Goal: Transaction & Acquisition: Purchase product/service

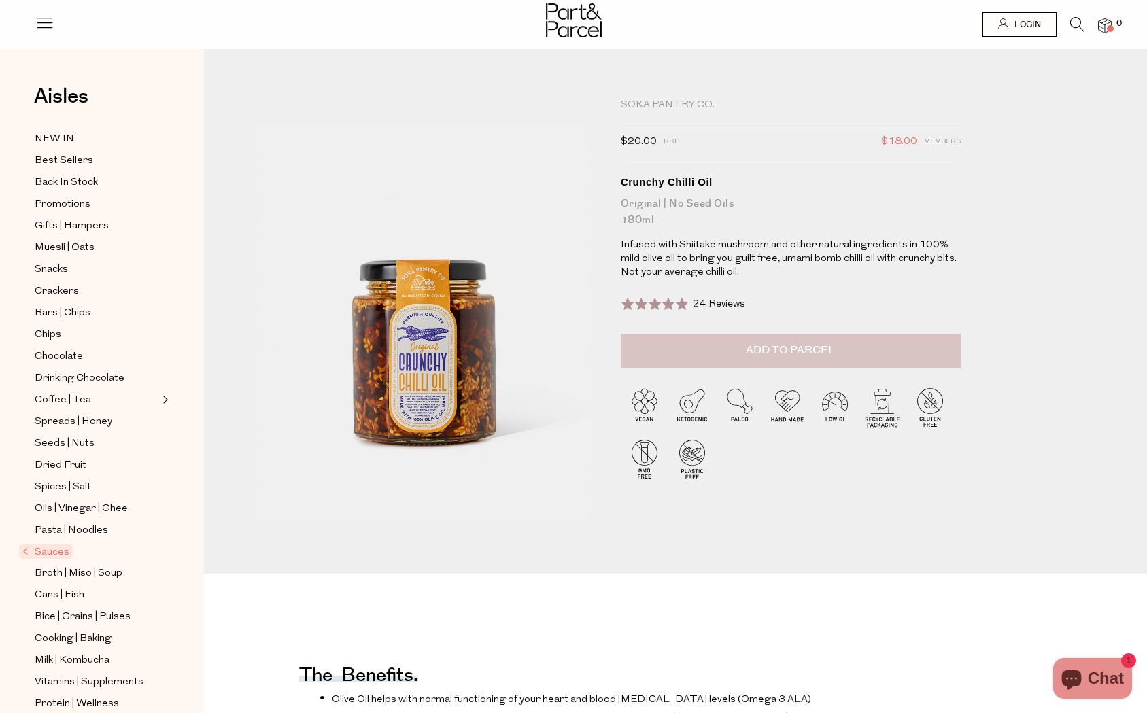
type input "[EMAIL_ADDRESS][PERSON_NAME][DOMAIN_NAME]"
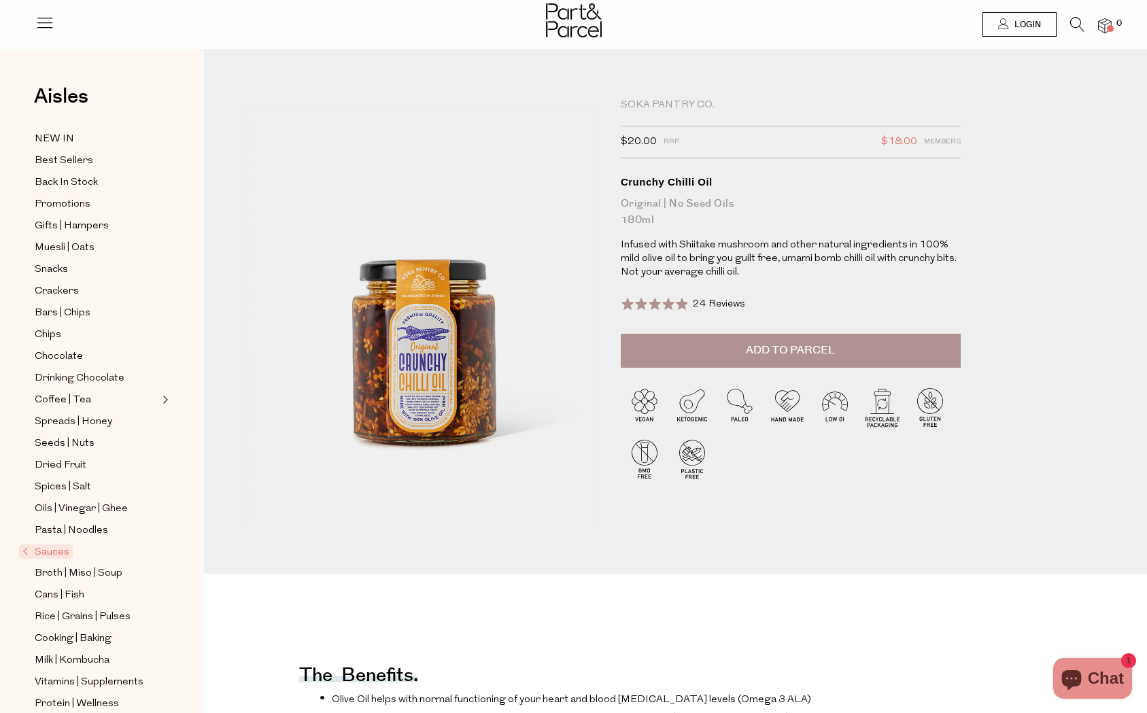
click at [826, 346] on span "Add to Parcel" at bounding box center [790, 351] width 89 height 16
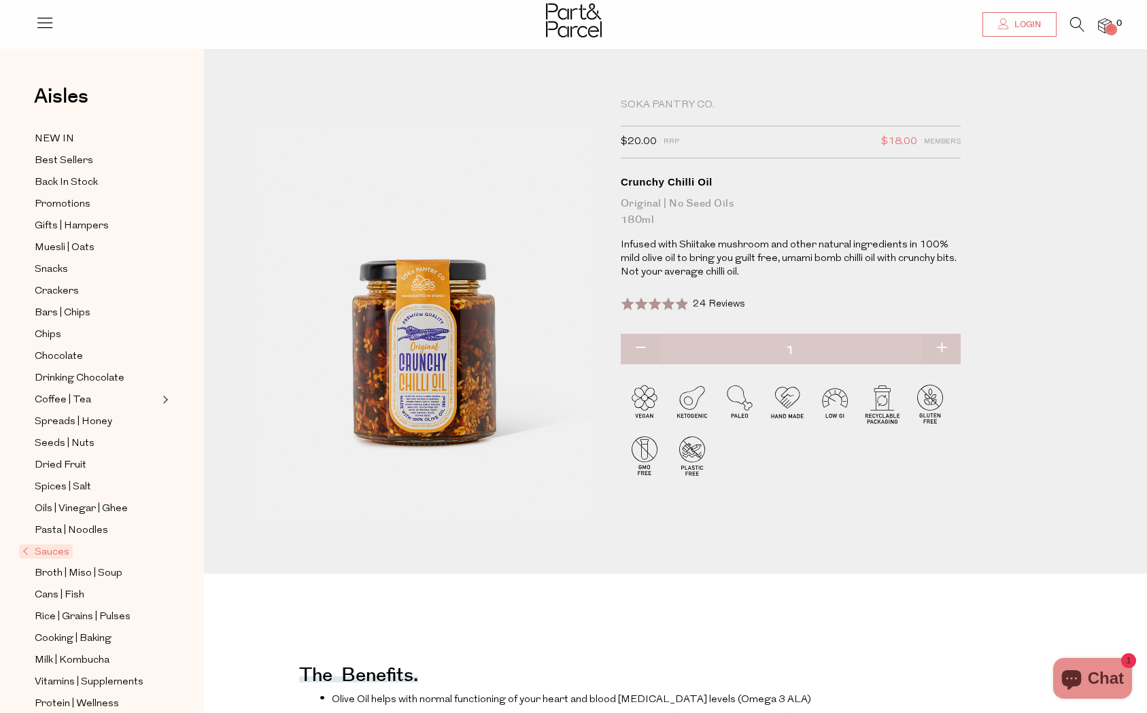
click at [1012, 30] on span "Login" at bounding box center [1026, 25] width 30 height 12
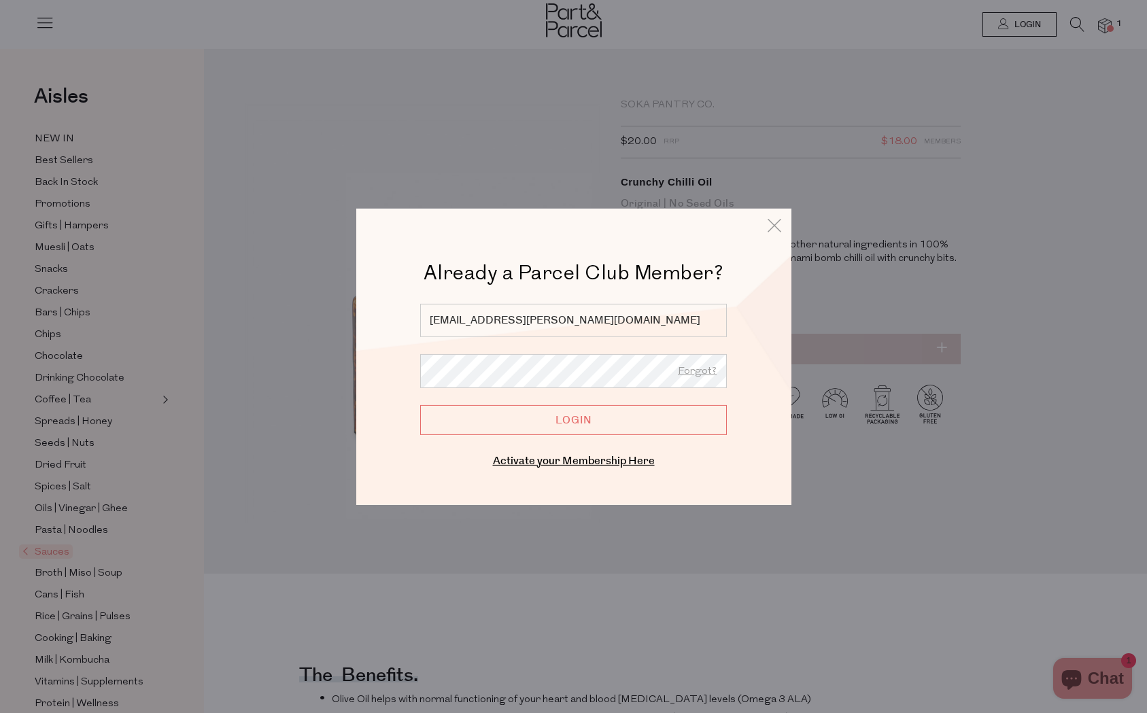
click at [565, 419] on input "Login" at bounding box center [573, 420] width 307 height 30
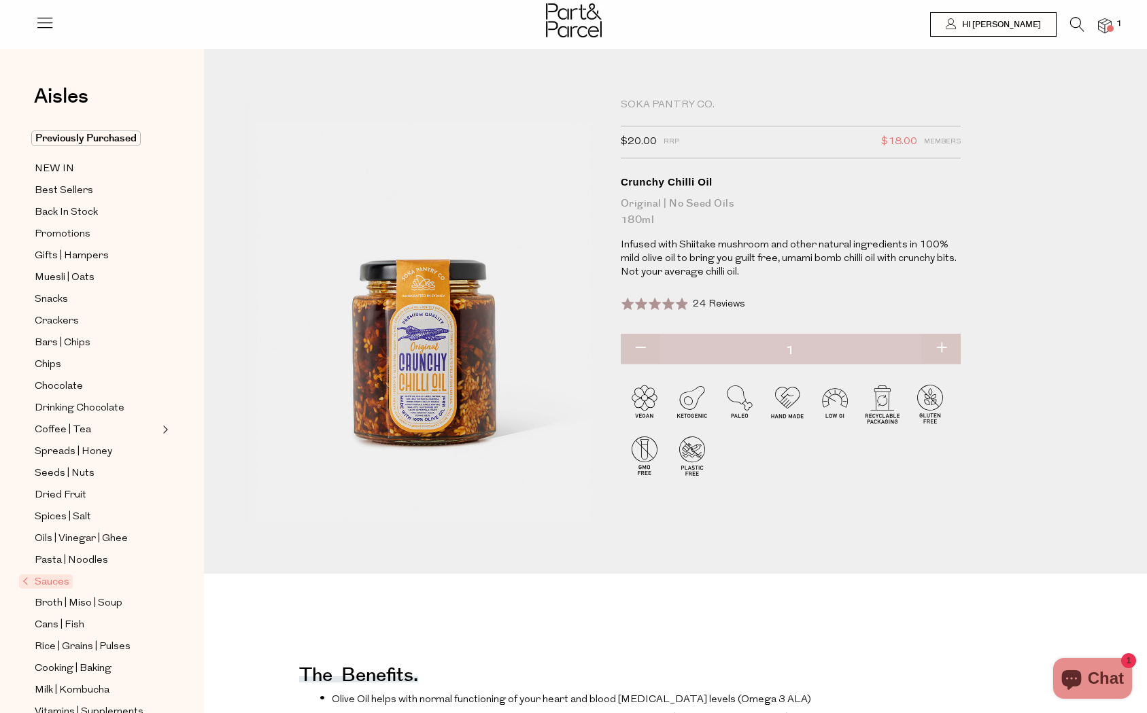
click at [1076, 26] on icon at bounding box center [1077, 24] width 14 height 15
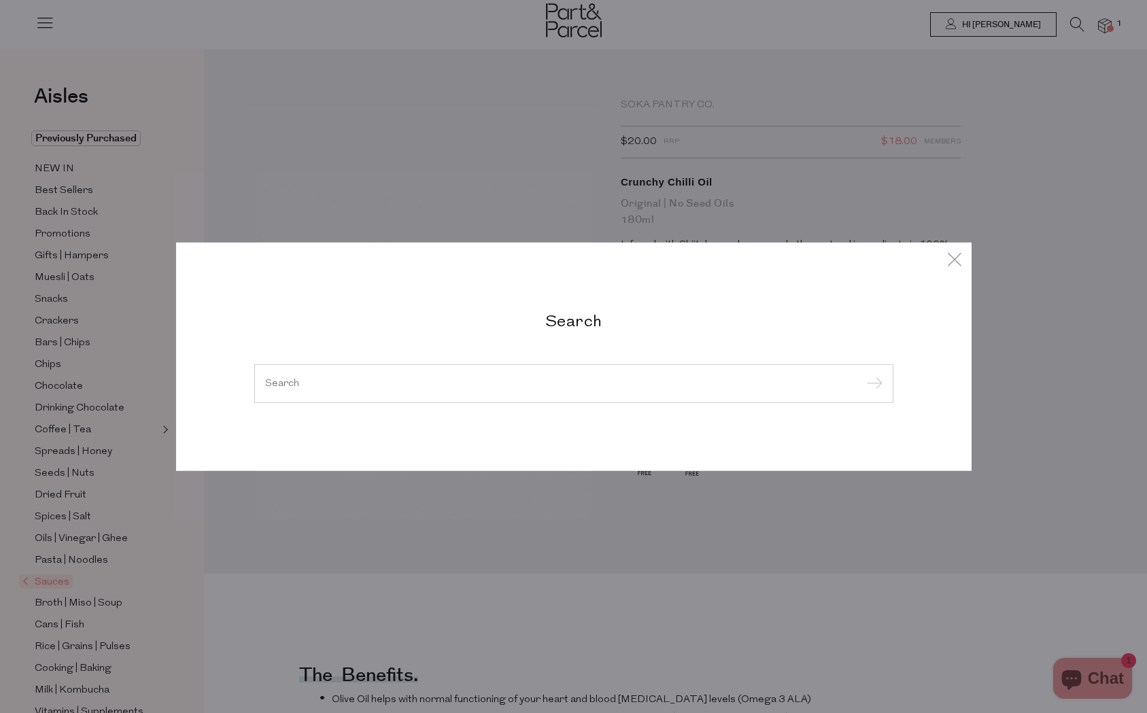
type input "e"
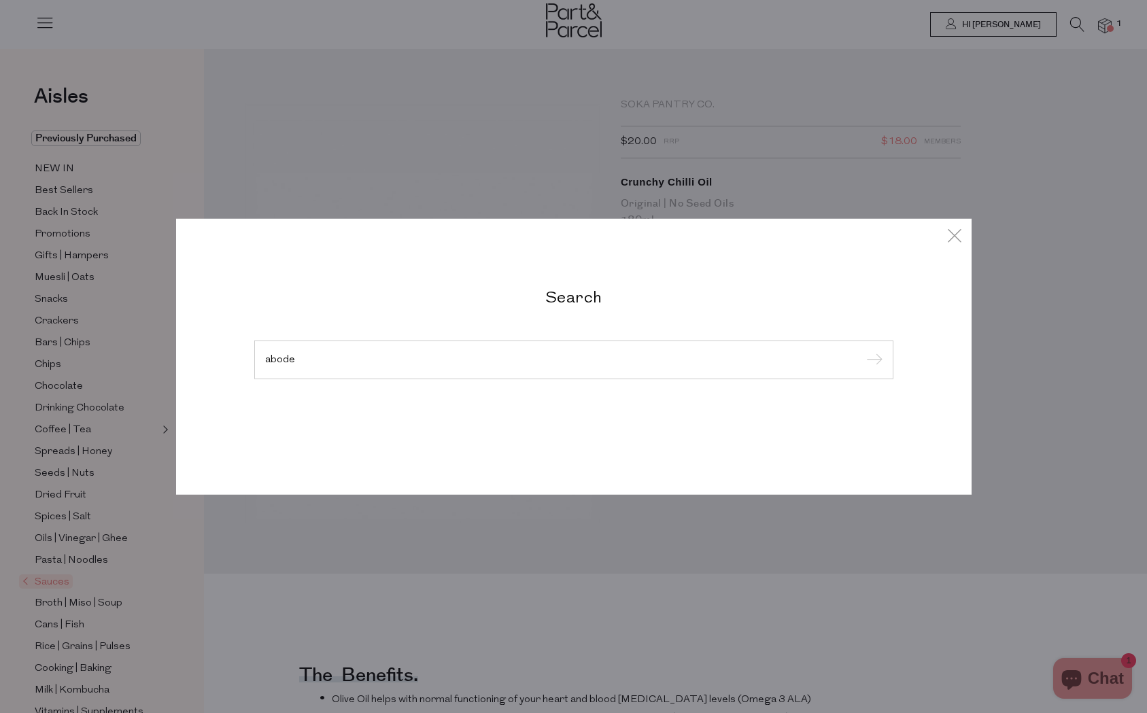
type input "abode"
click at [862, 350] on input "submit" at bounding box center [872, 360] width 20 height 20
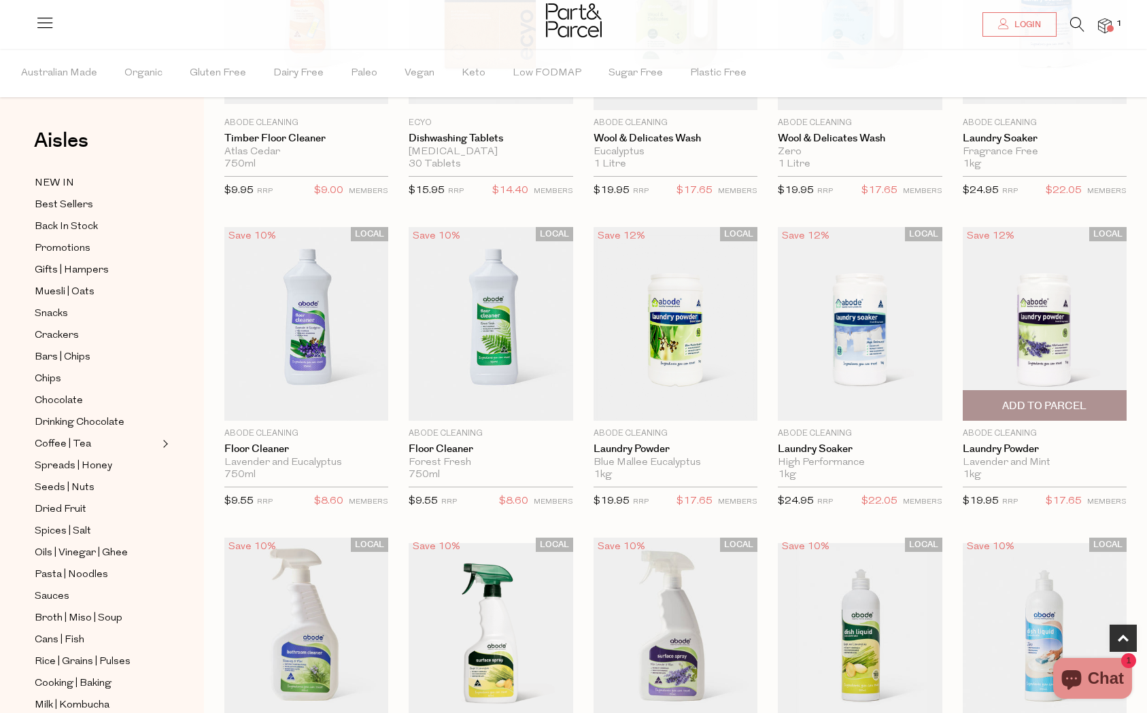
scroll to position [248, 0]
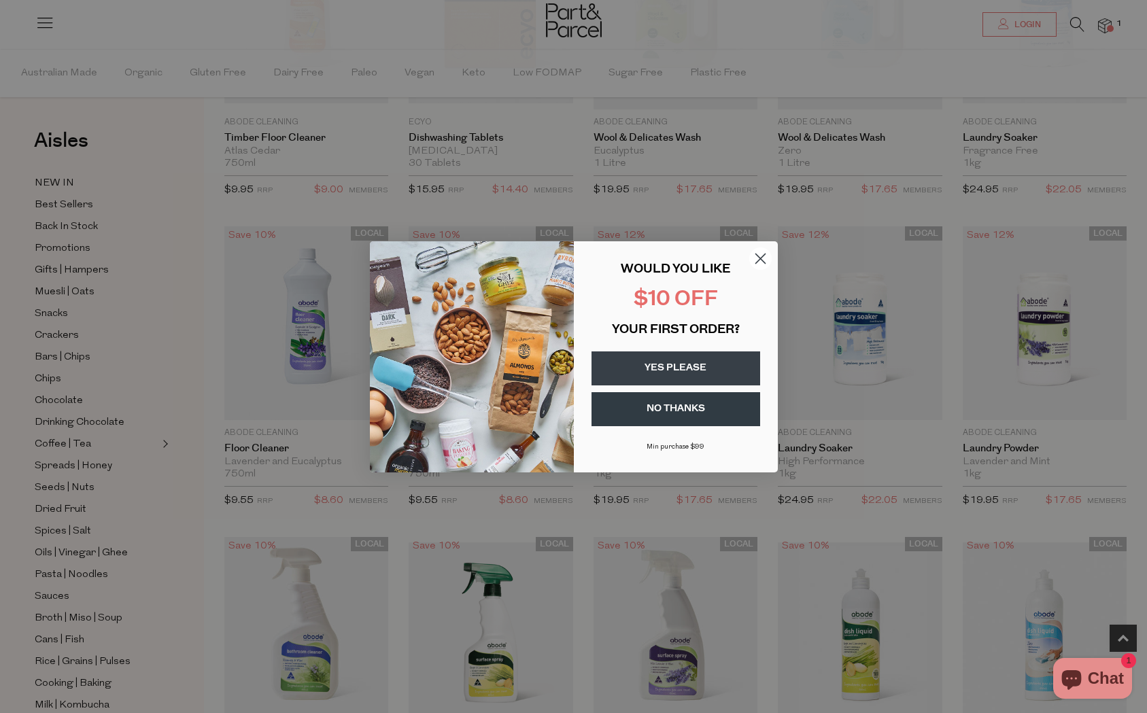
click at [673, 403] on button "NO THANKS" at bounding box center [676, 409] width 169 height 34
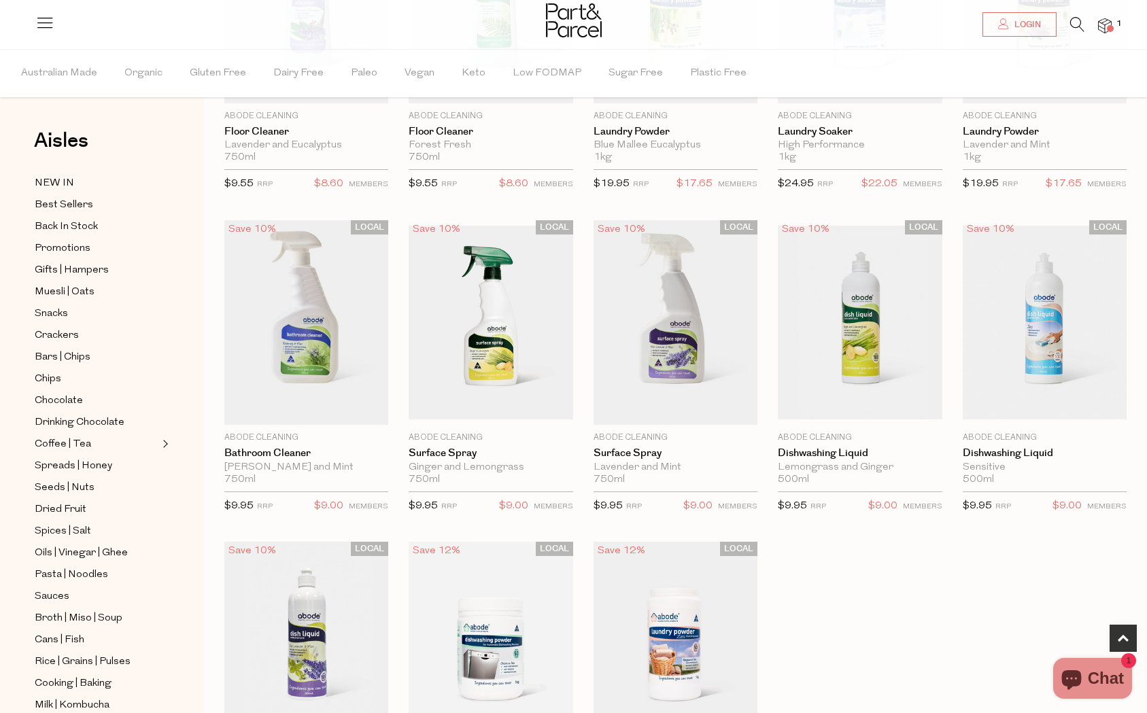
scroll to position [566, 0]
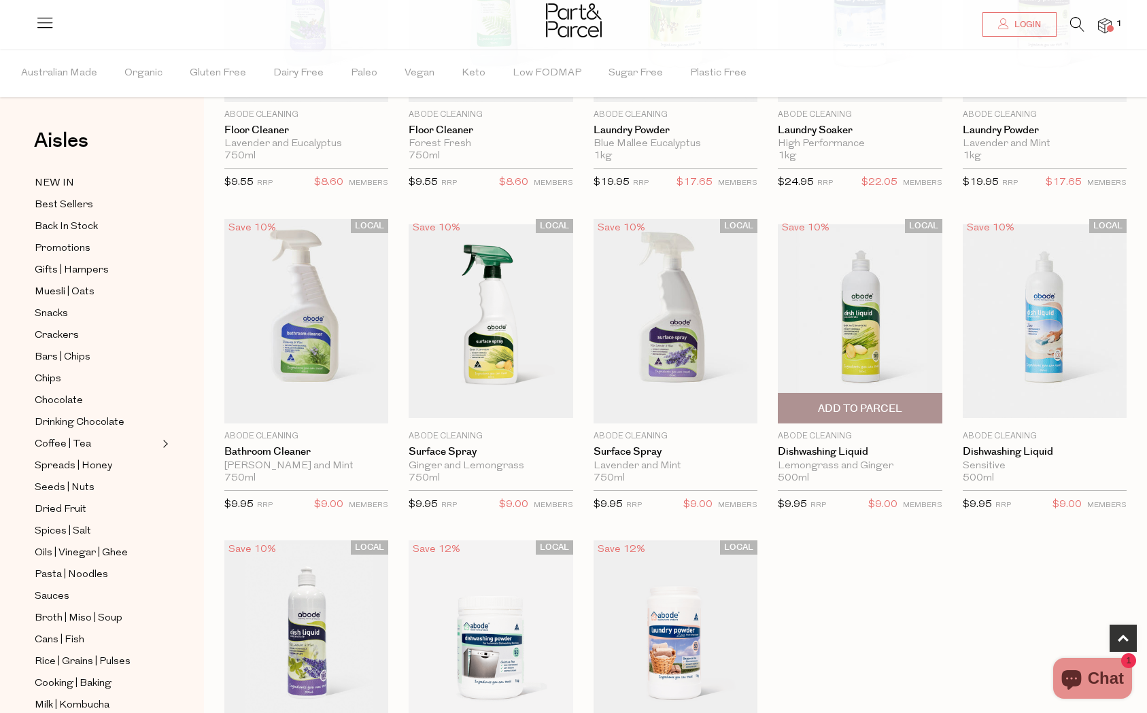
click at [868, 411] on span "Add To Parcel" at bounding box center [860, 409] width 84 height 14
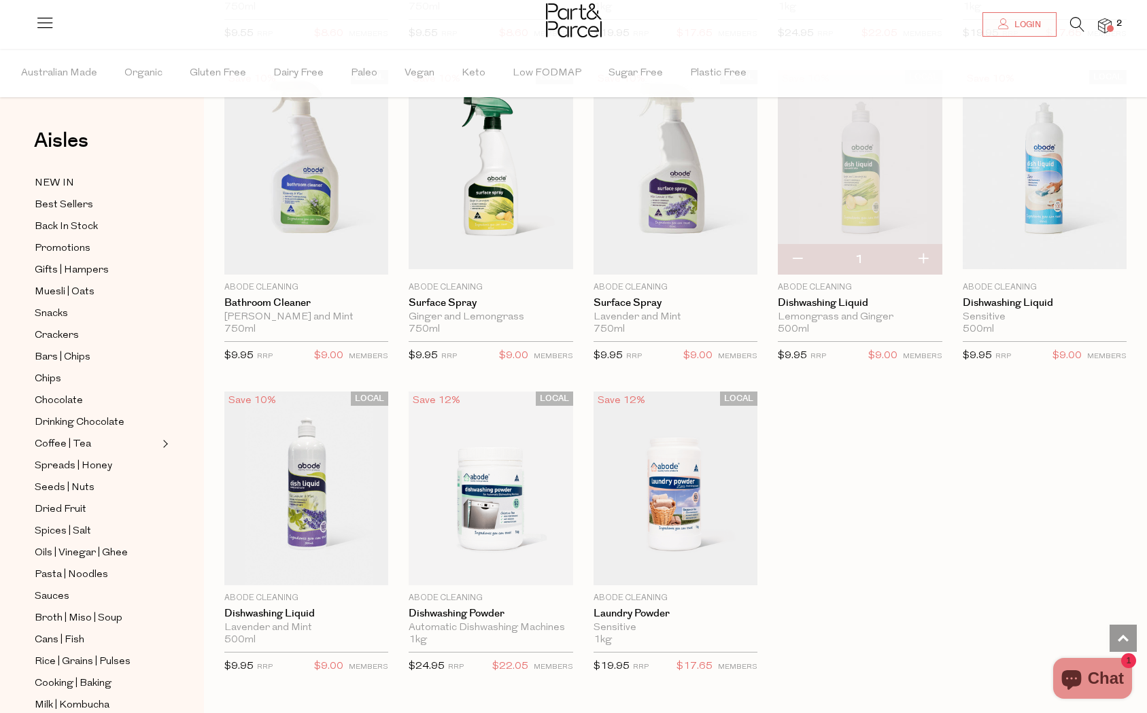
scroll to position [797, 0]
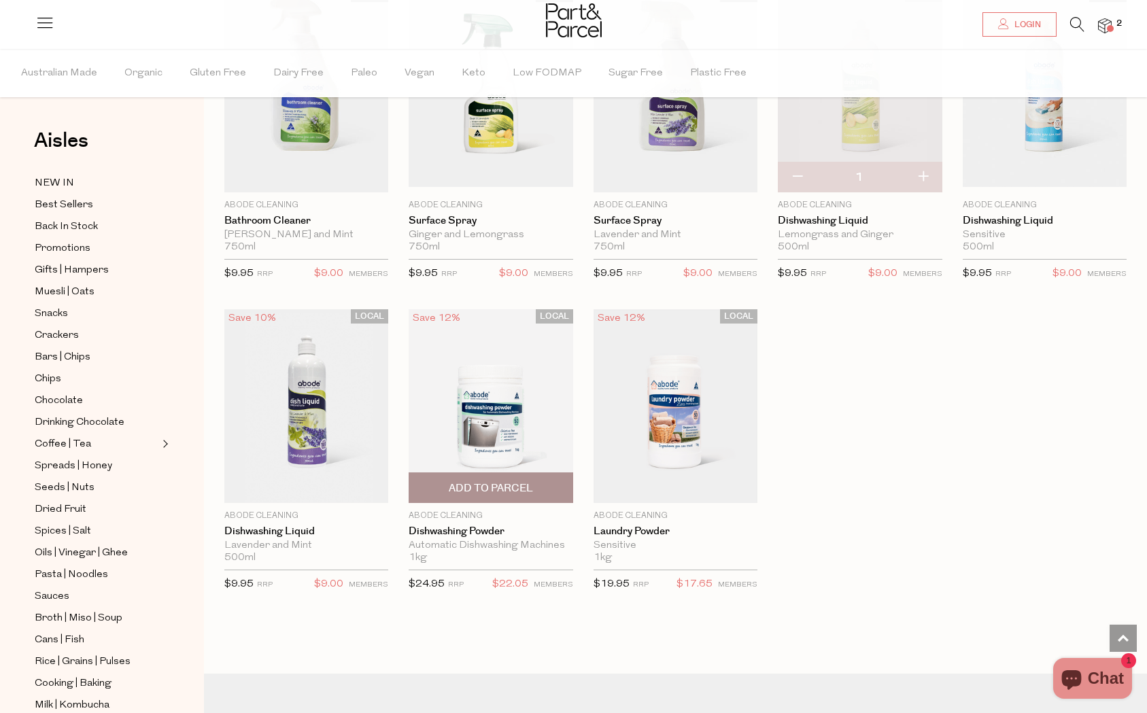
click at [490, 486] on span "Add To Parcel" at bounding box center [491, 488] width 84 height 14
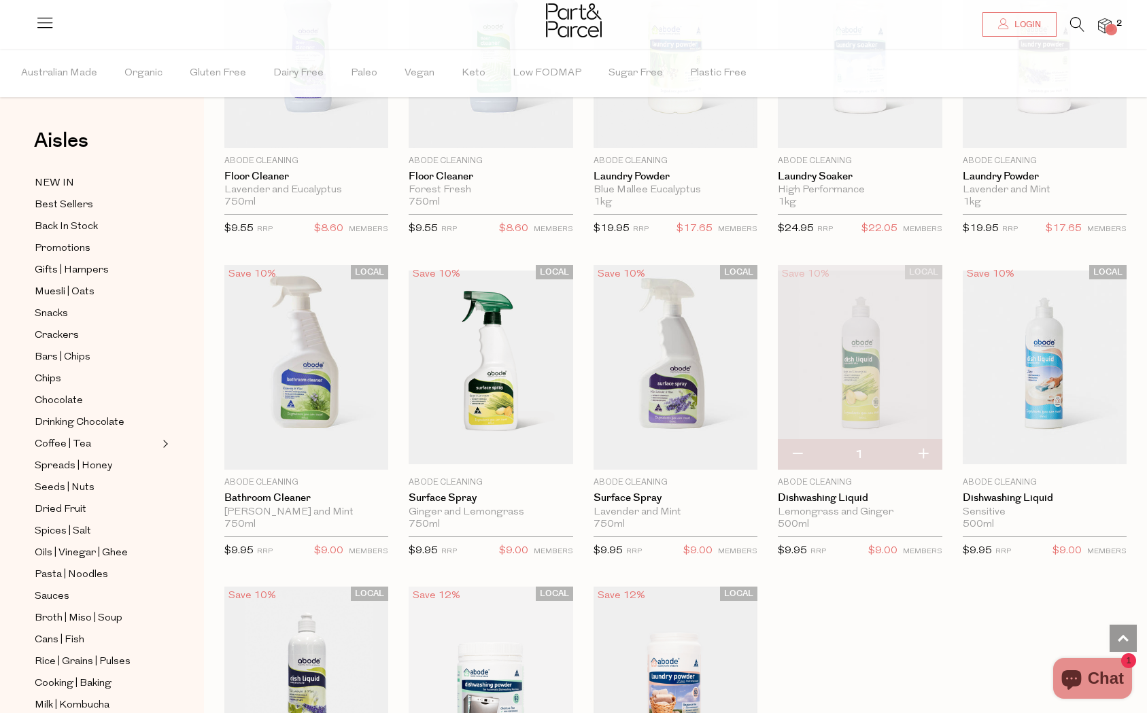
scroll to position [494, 0]
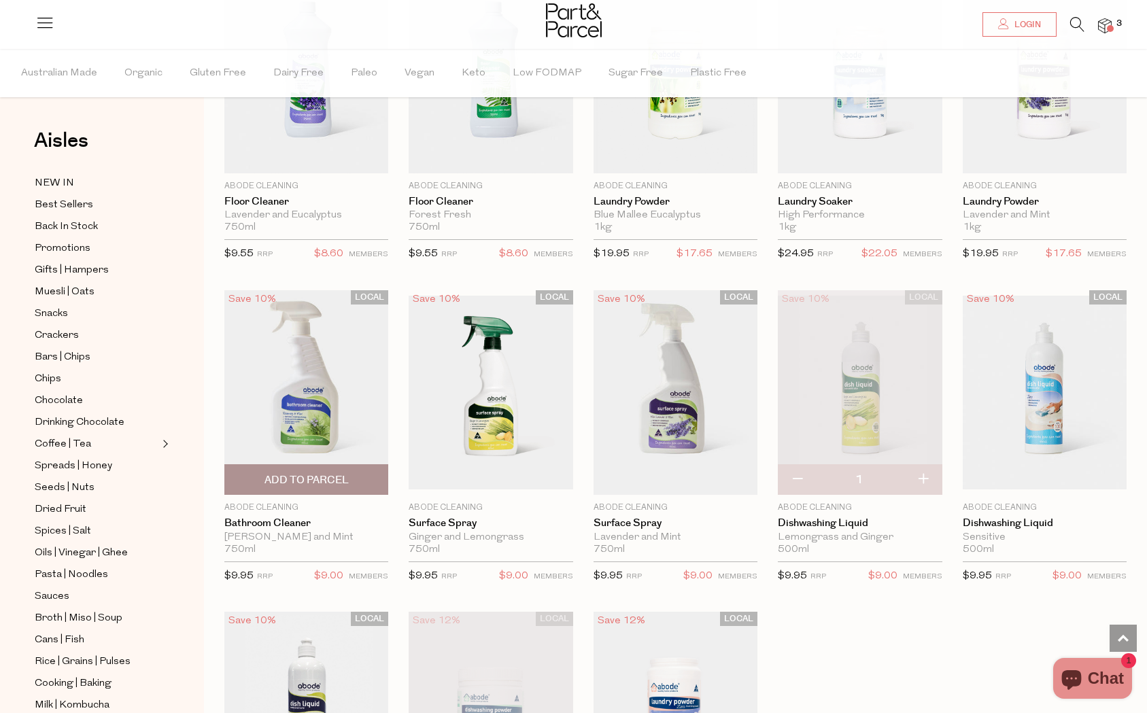
click at [280, 481] on span "Add To Parcel" at bounding box center [307, 480] width 84 height 14
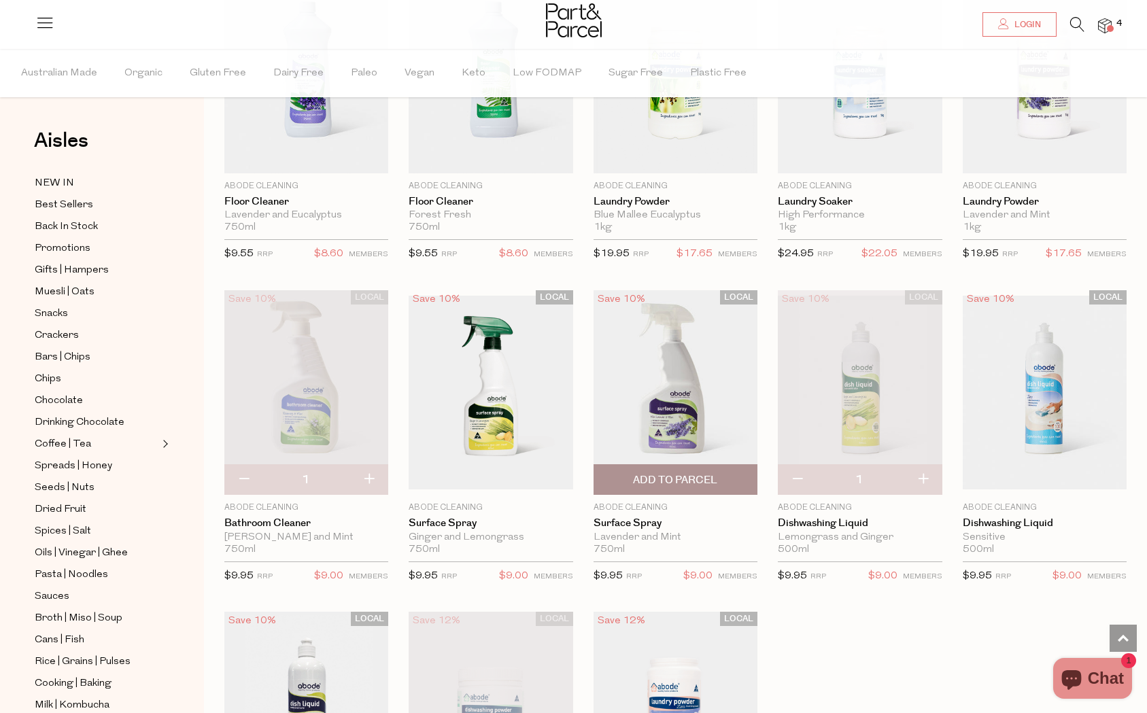
click at [698, 471] on span "Add To Parcel" at bounding box center [676, 479] width 156 height 29
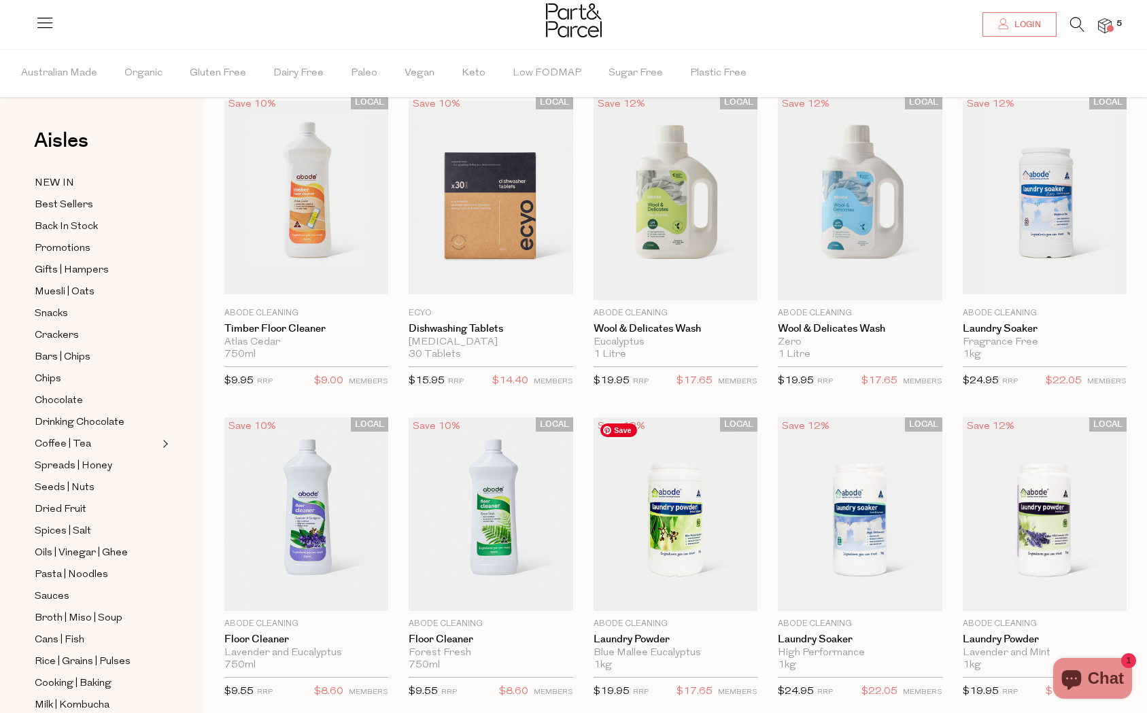
scroll to position [0, 0]
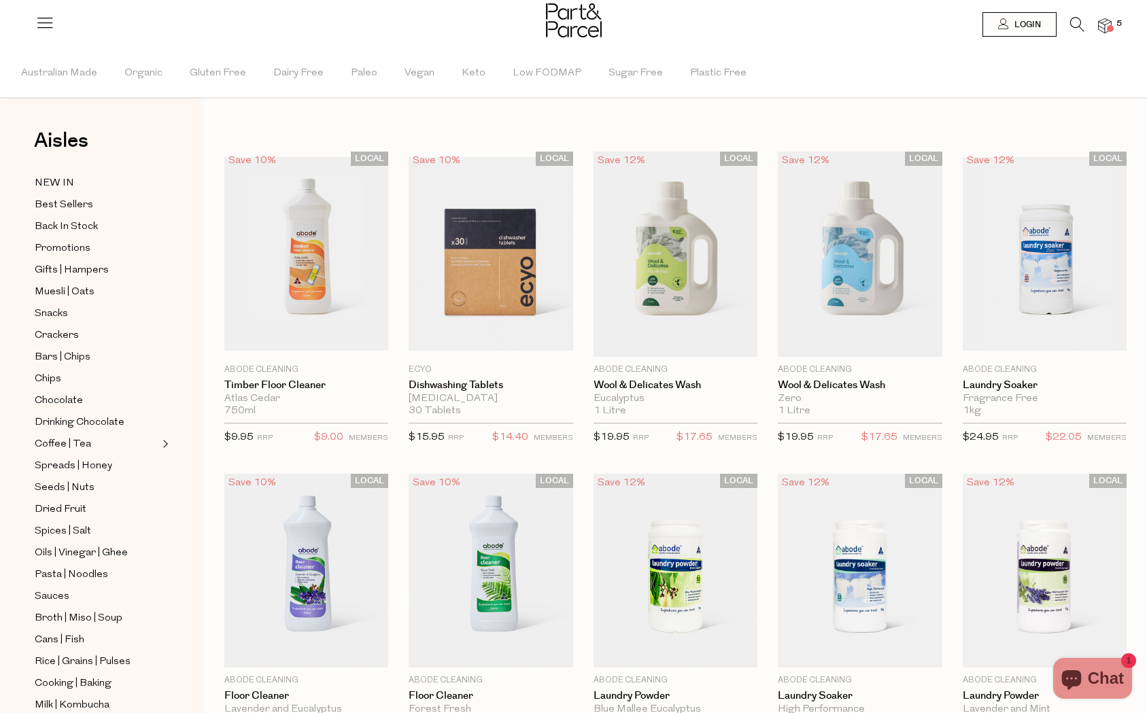
click at [1070, 23] on icon at bounding box center [1077, 24] width 14 height 15
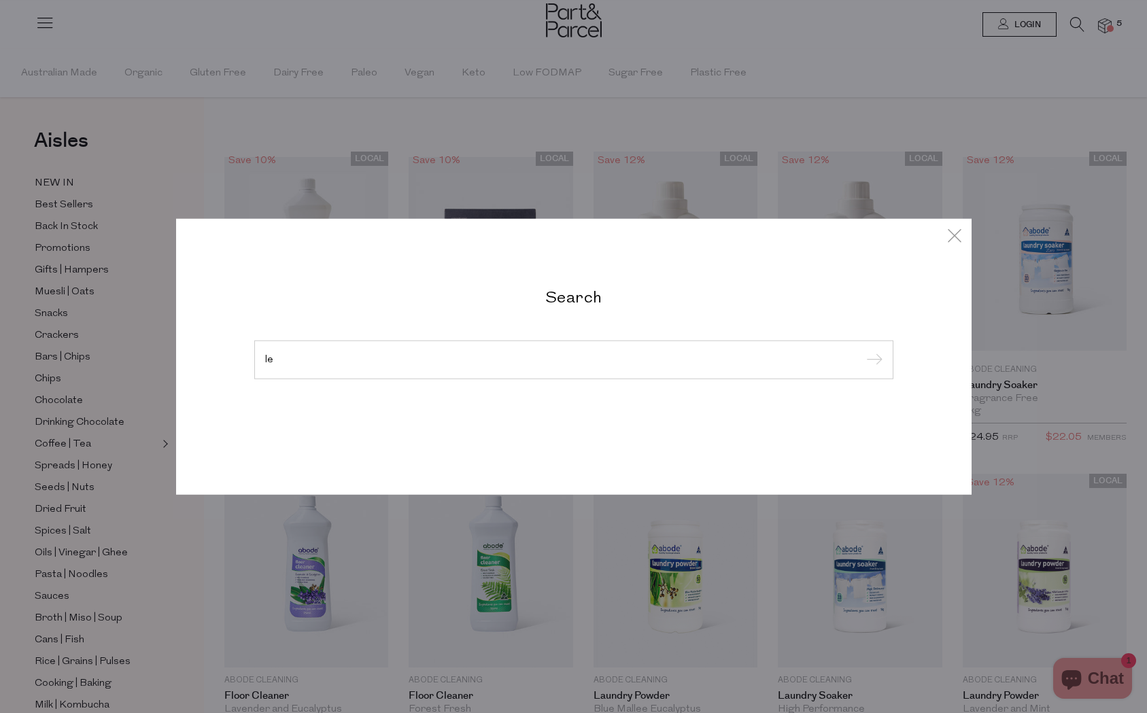
type input "l"
type input "toilet clean"
click at [862, 350] on input "submit" at bounding box center [872, 360] width 20 height 20
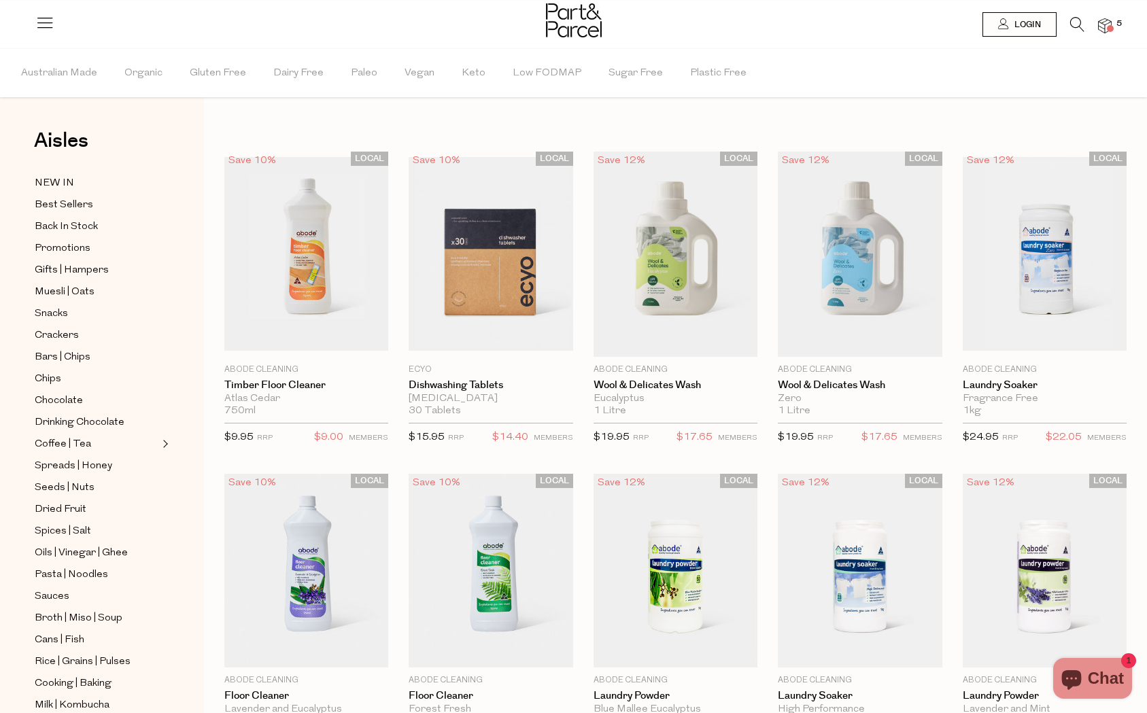
click at [577, 18] on img at bounding box center [574, 20] width 56 height 34
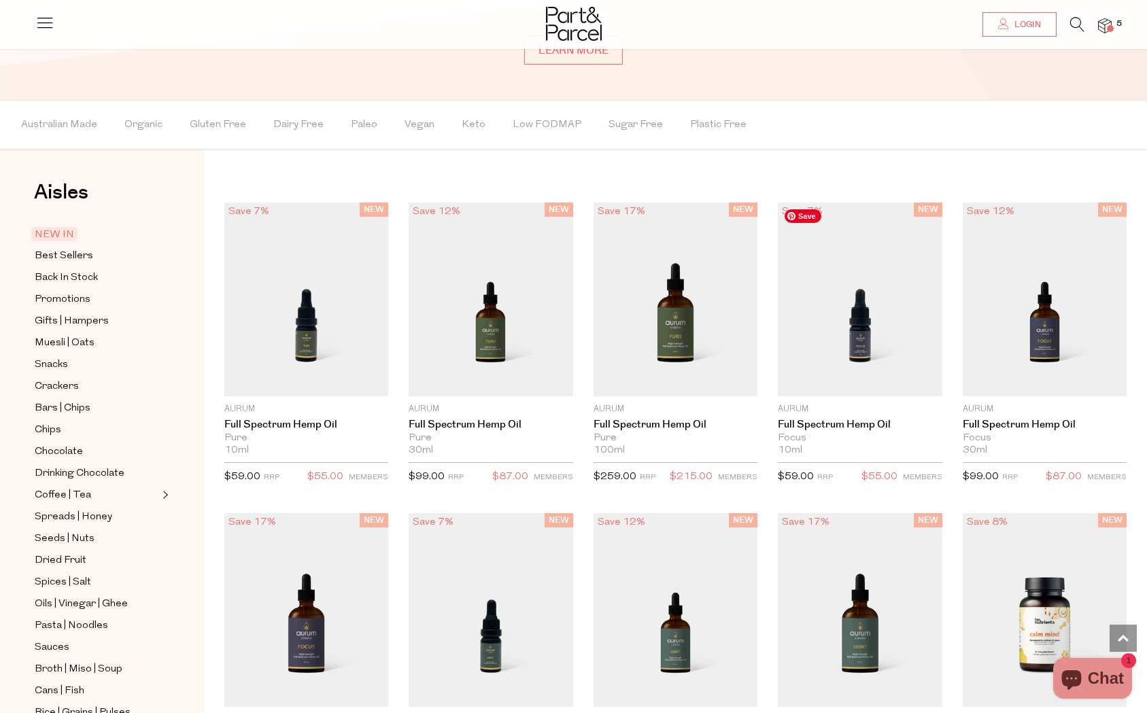
scroll to position [1201, 0]
click at [63, 239] on span "NEW IN" at bounding box center [54, 233] width 46 height 14
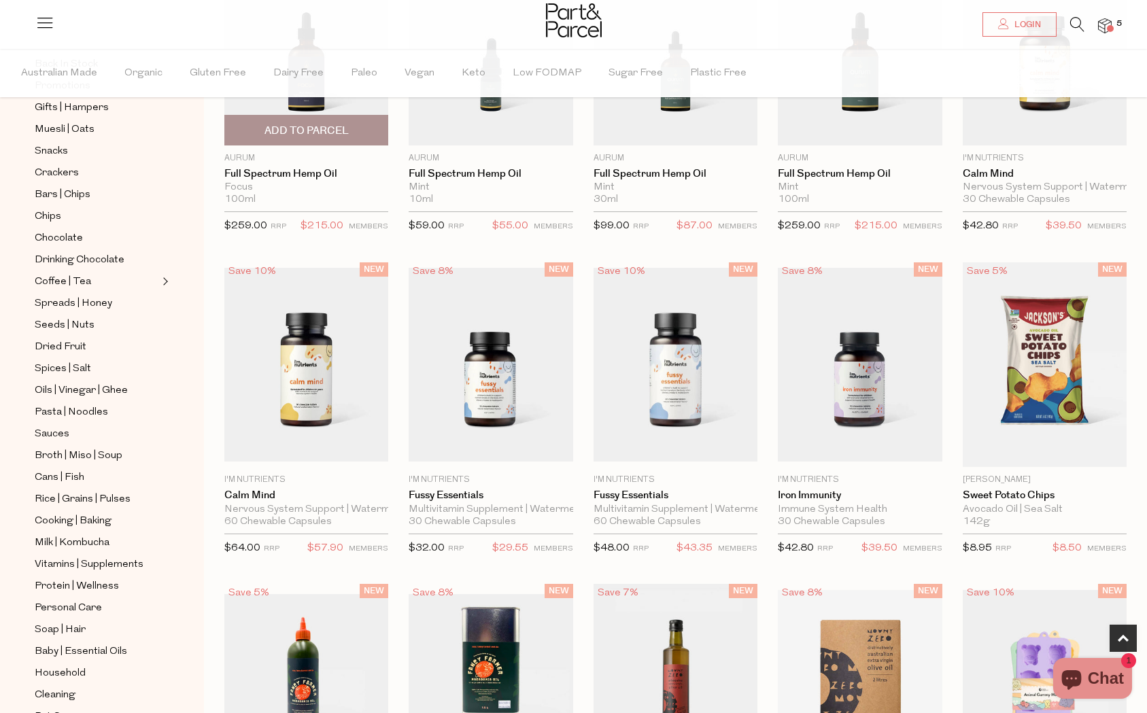
scroll to position [539, 0]
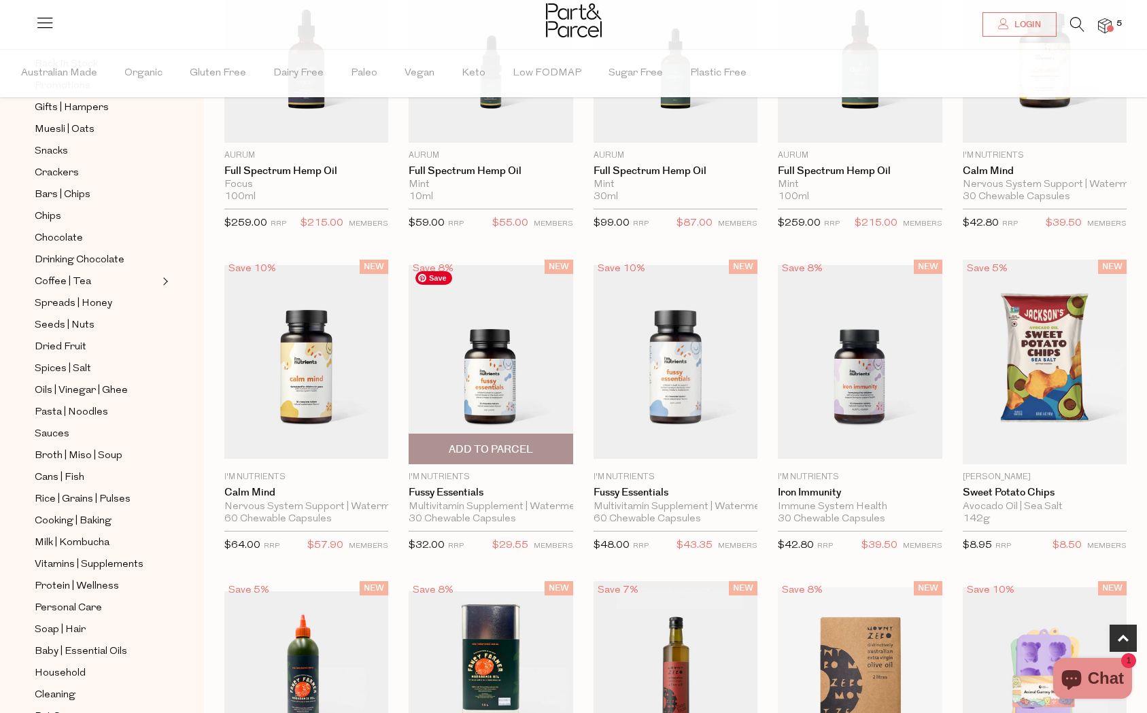
click at [451, 365] on img at bounding box center [491, 362] width 164 height 194
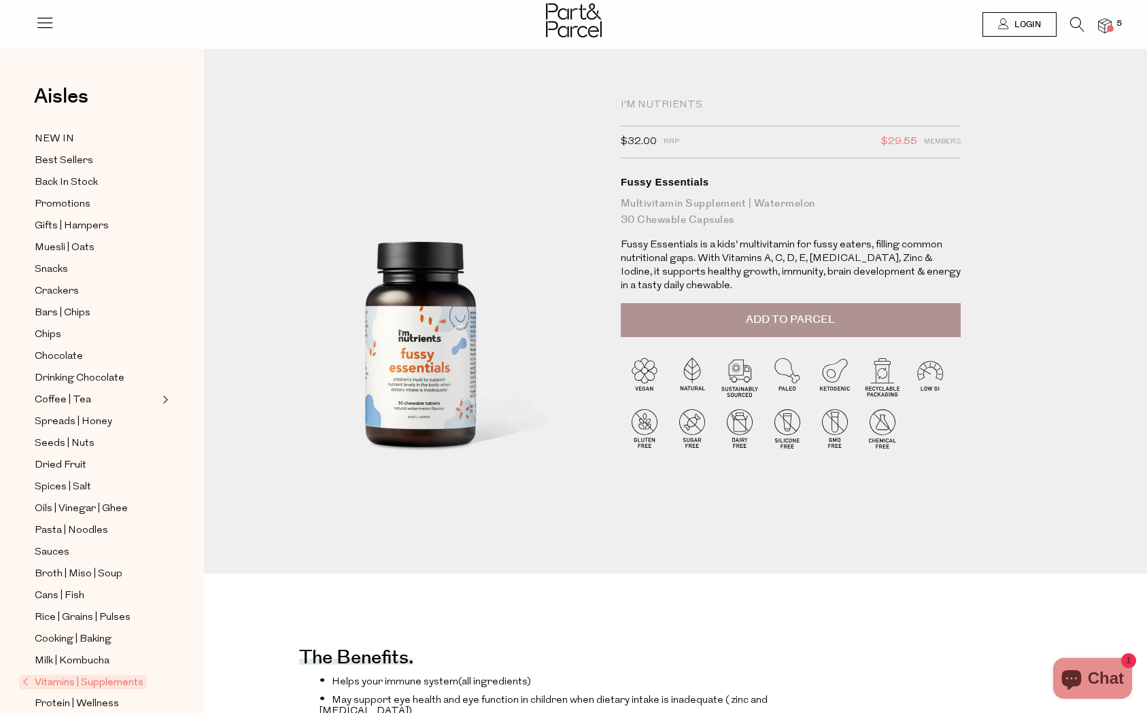
scroll to position [1, 0]
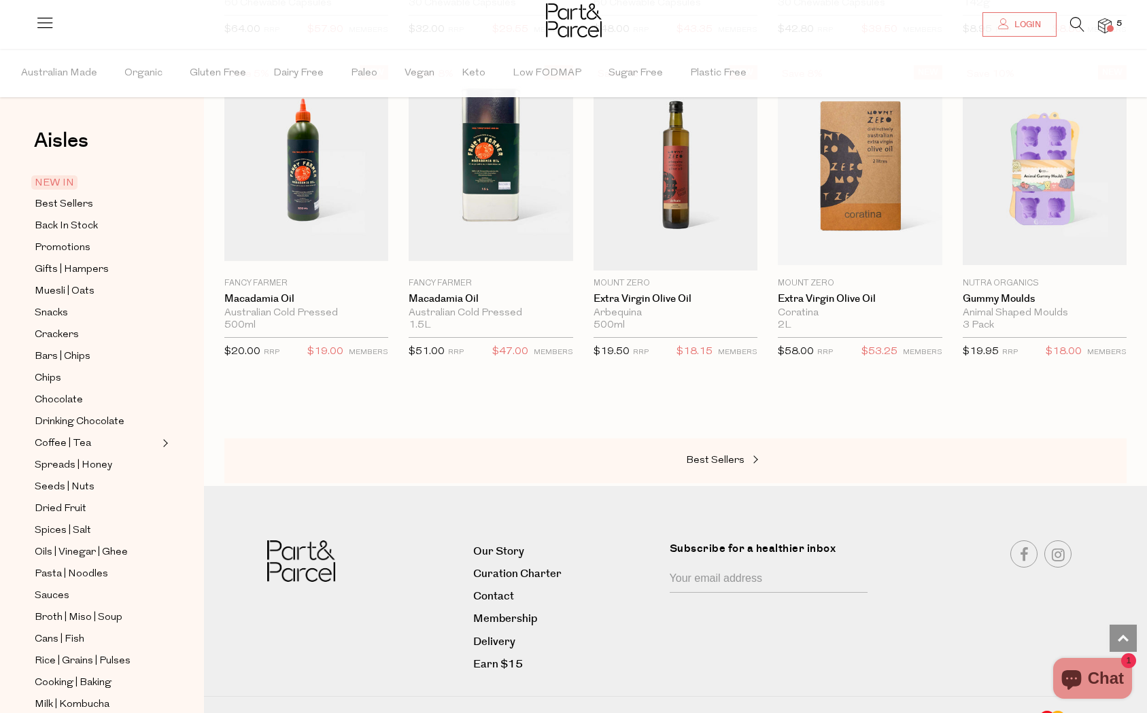
scroll to position [1070, 0]
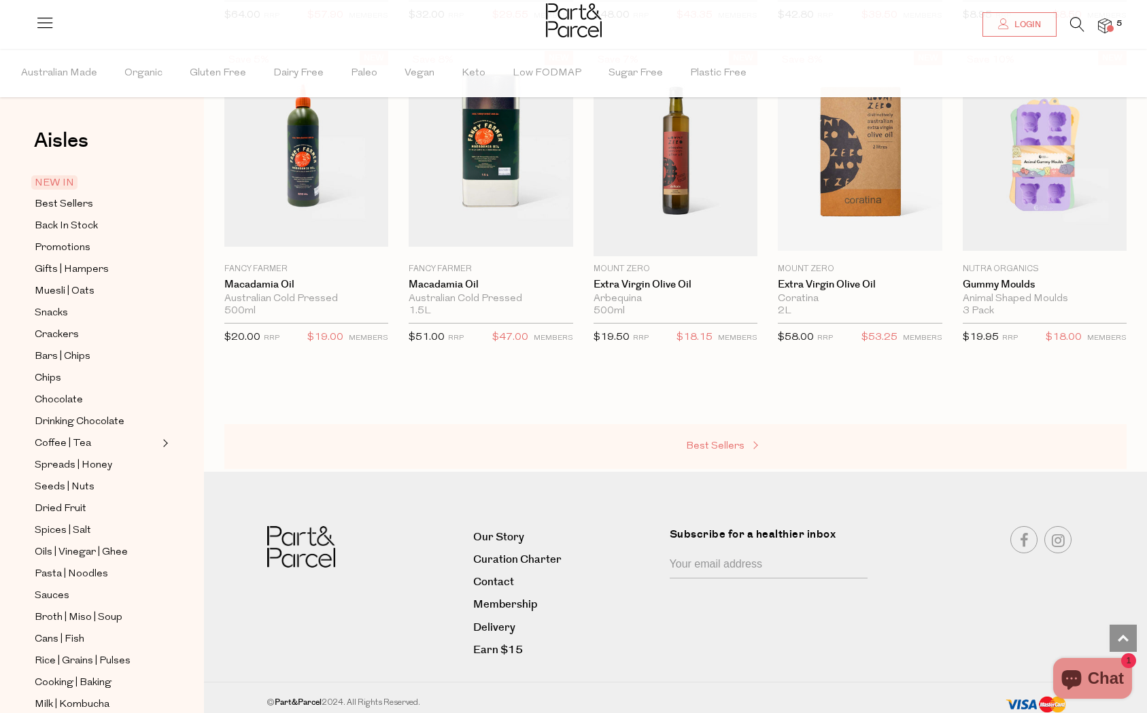
click at [726, 443] on span "Best Sellers" at bounding box center [715, 446] width 58 height 10
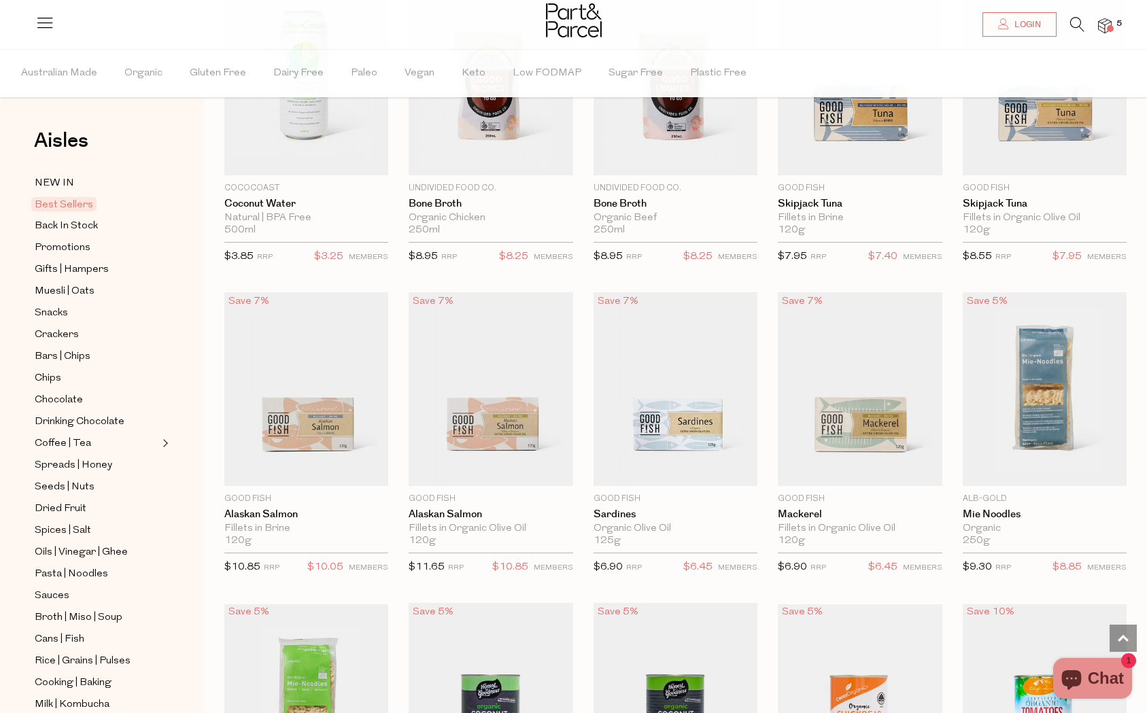
scroll to position [812, 0]
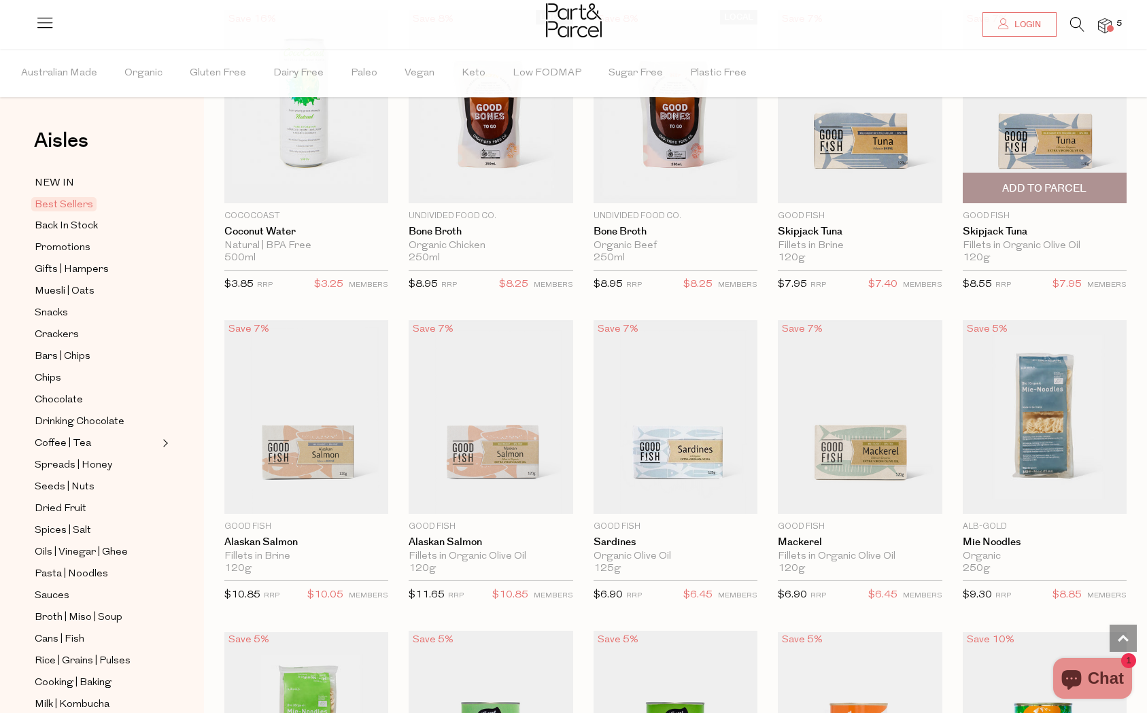
click at [1035, 184] on span "Add To Parcel" at bounding box center [1044, 189] width 84 height 14
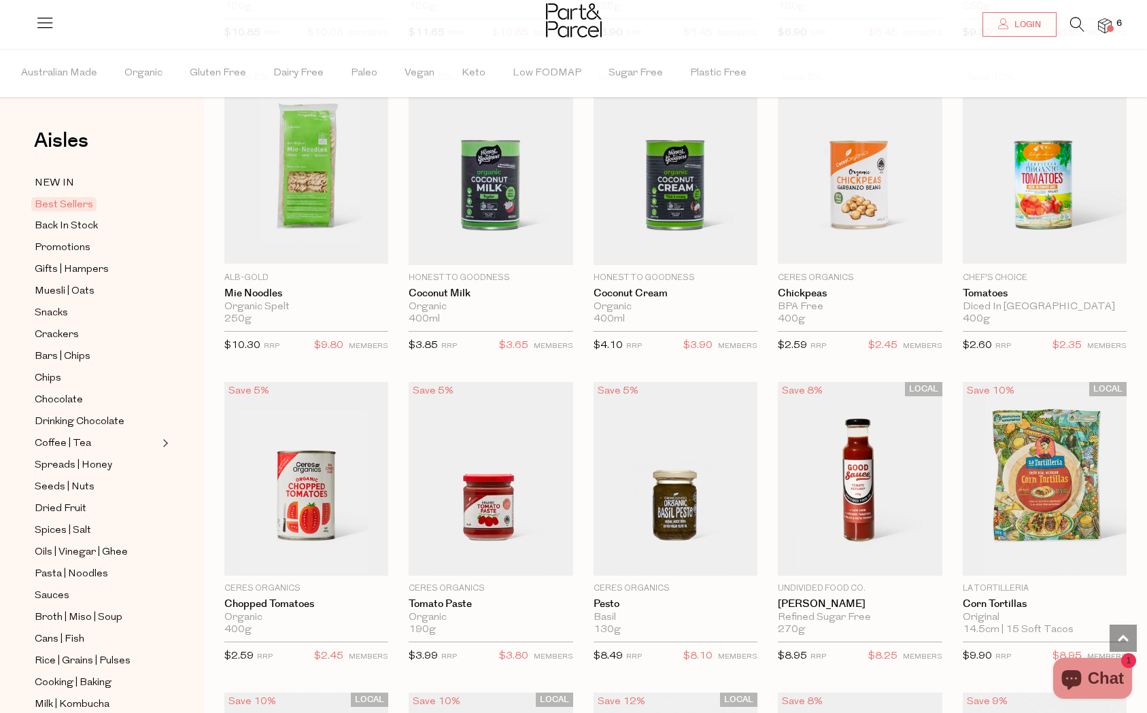
scroll to position [1358, 0]
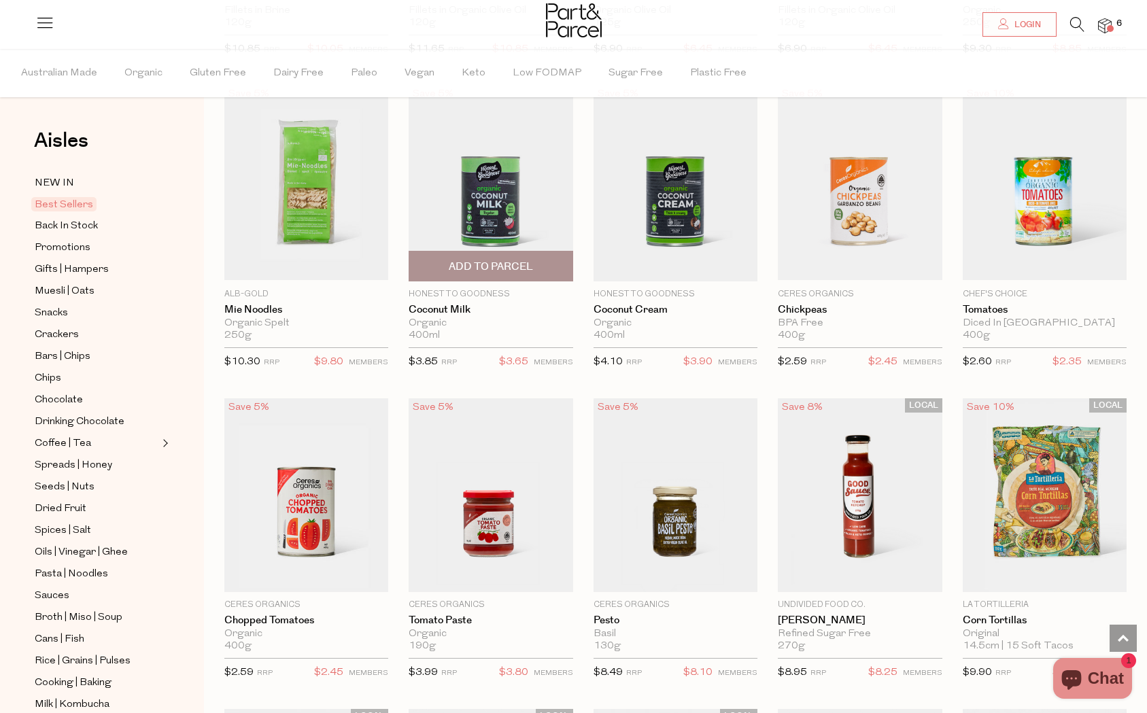
click at [448, 274] on span "Add To Parcel" at bounding box center [491, 266] width 156 height 29
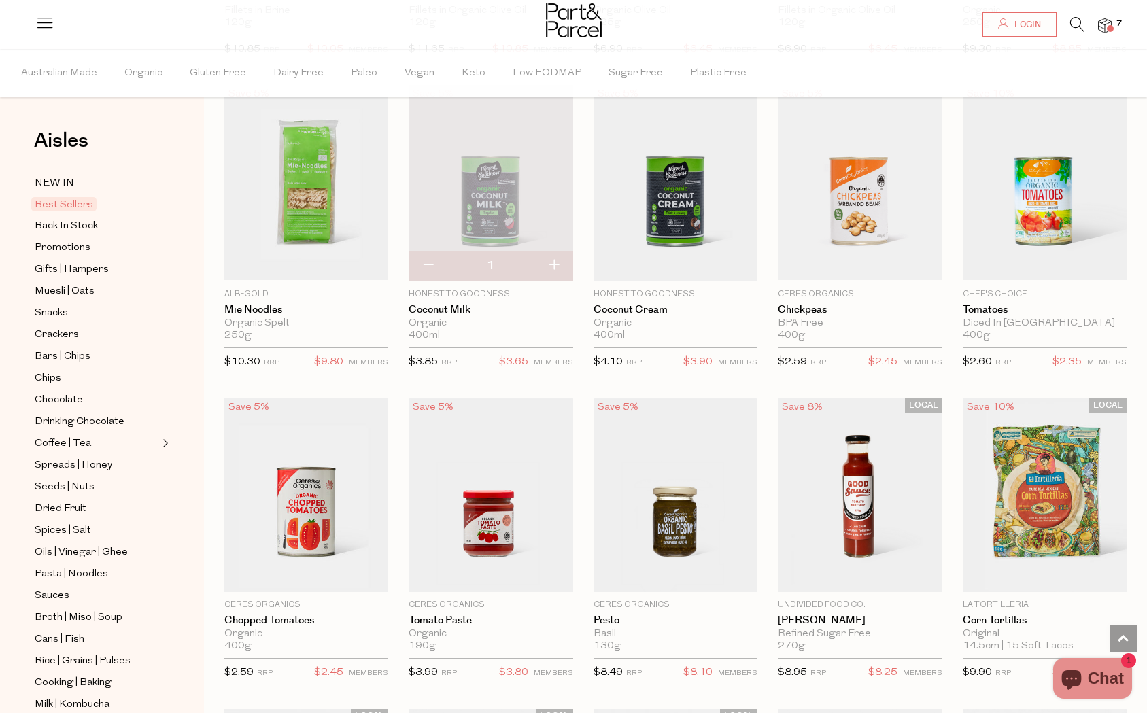
click at [430, 259] on button "button" at bounding box center [428, 266] width 39 height 30
type input "0"
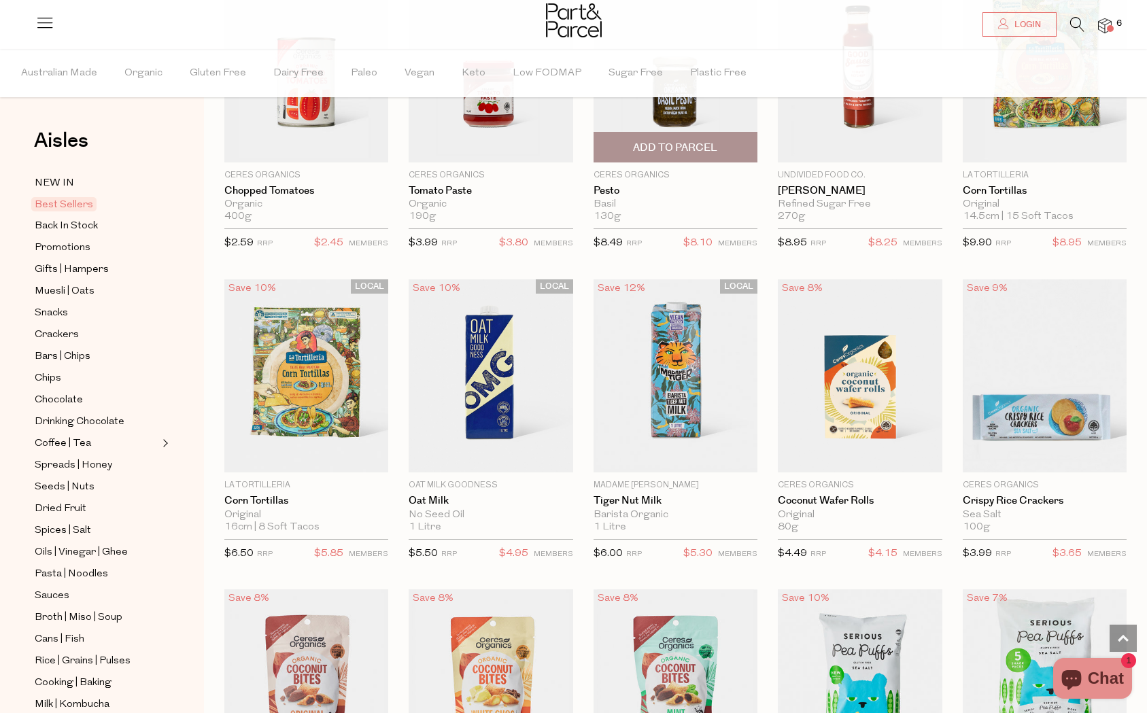
scroll to position [1792, 0]
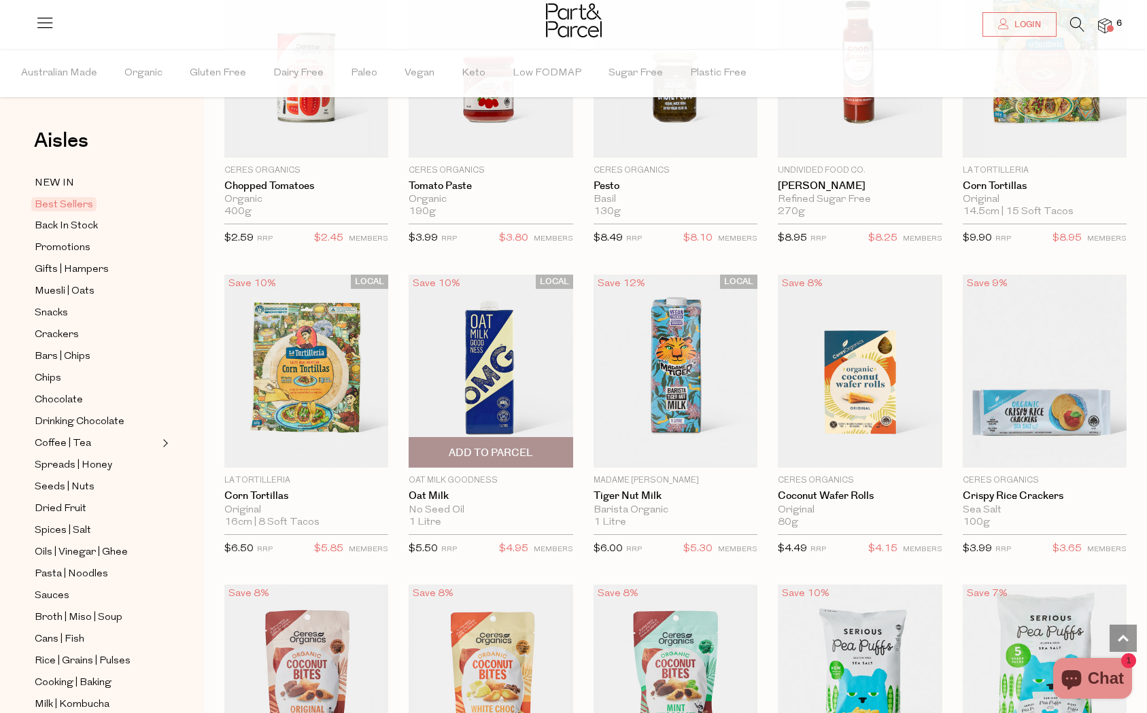
click at [490, 452] on span "Add To Parcel" at bounding box center [491, 453] width 84 height 14
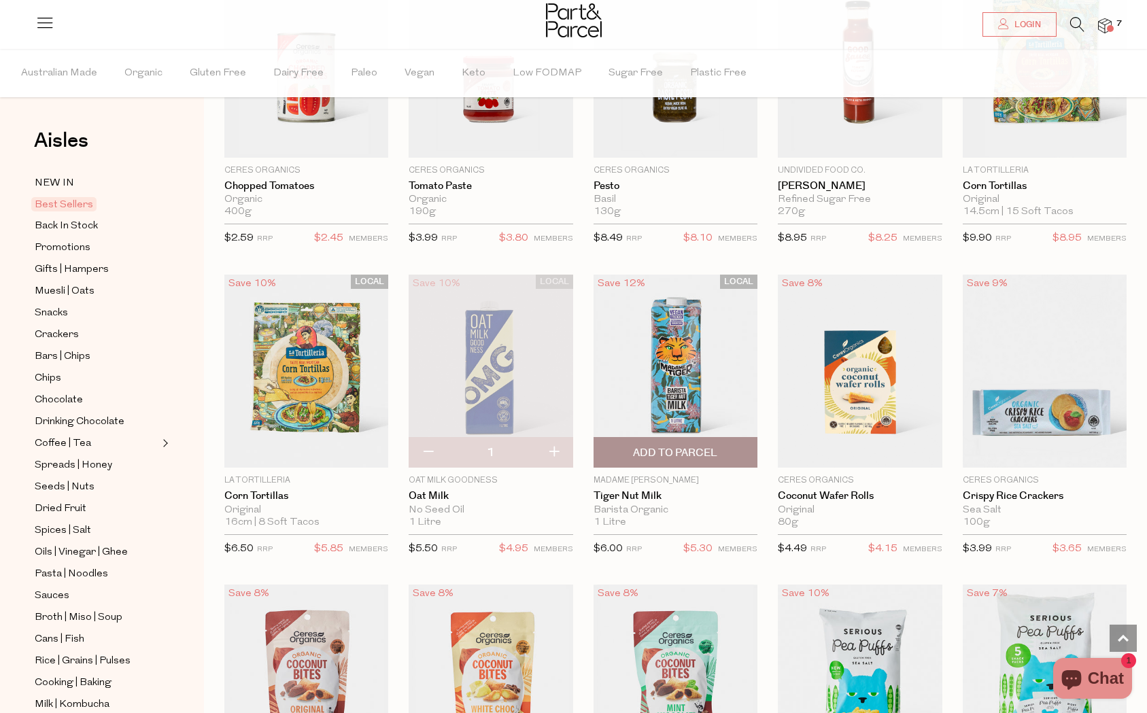
click at [687, 454] on span "Add To Parcel" at bounding box center [675, 453] width 84 height 14
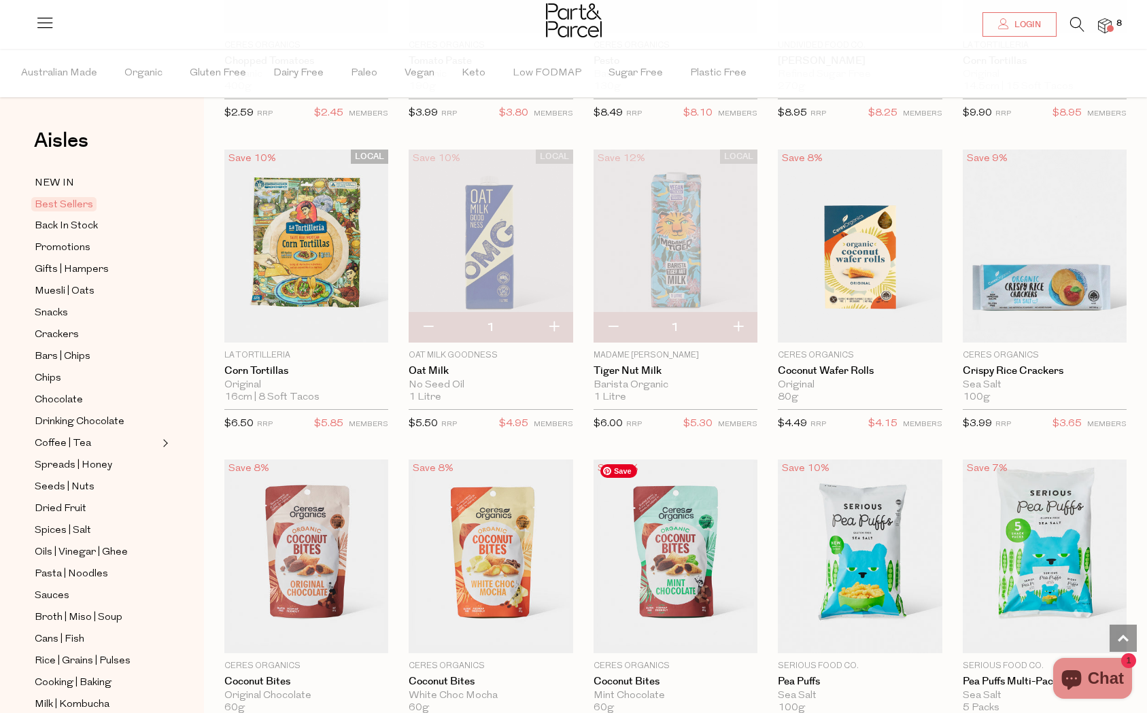
scroll to position [1922, 0]
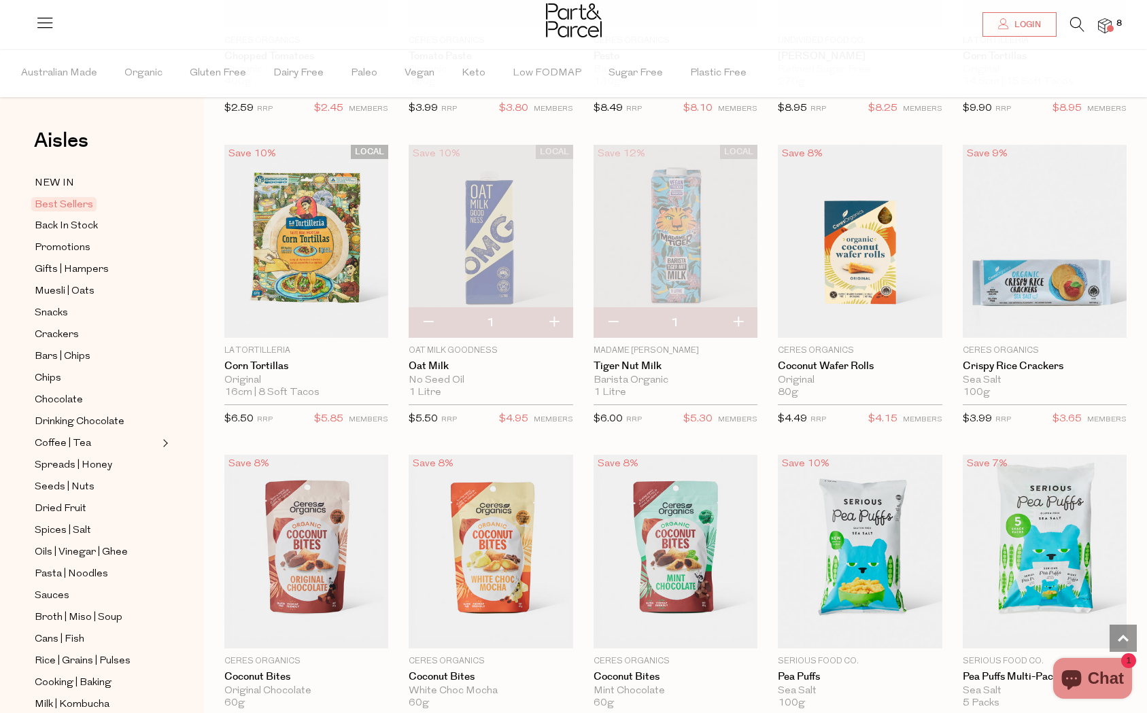
click at [422, 319] on button "button" at bounding box center [428, 323] width 39 height 30
type input "0"
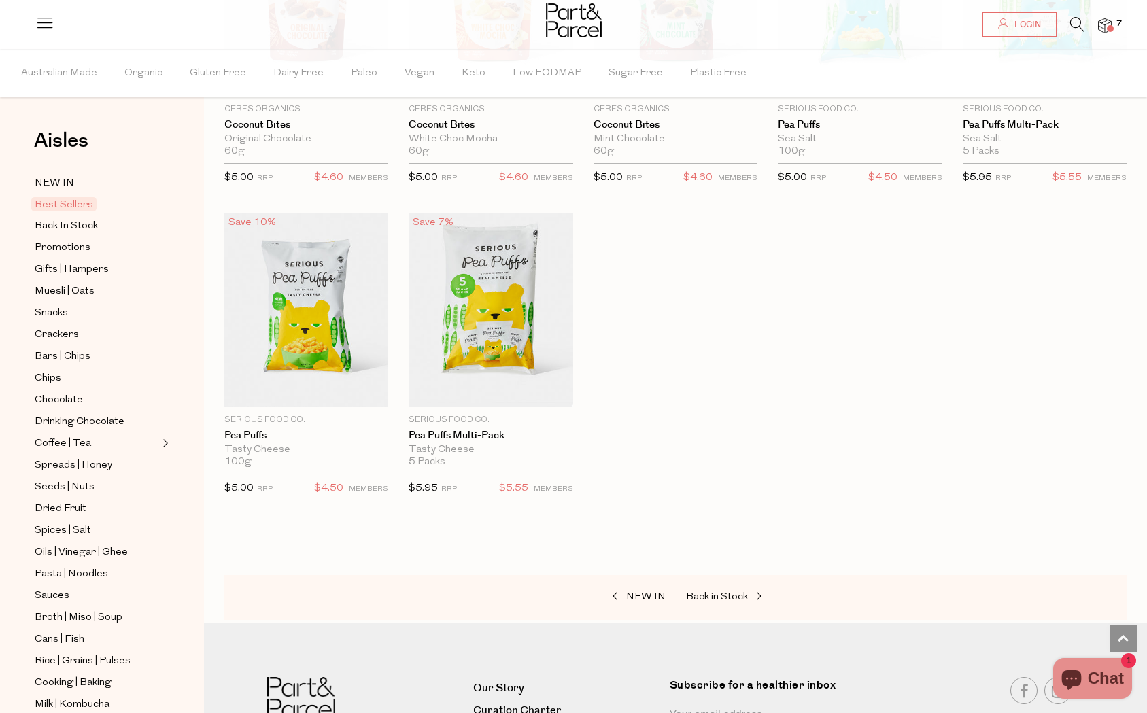
scroll to position [2515, 0]
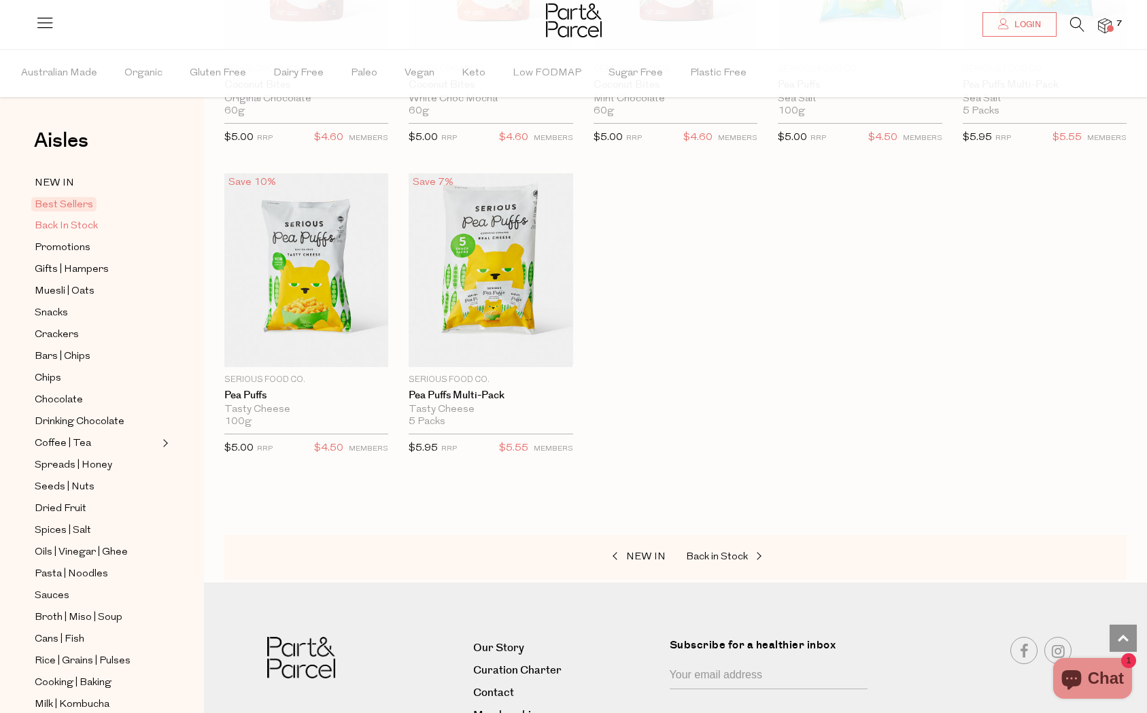
click at [56, 228] on span "Back In Stock" at bounding box center [66, 226] width 63 height 16
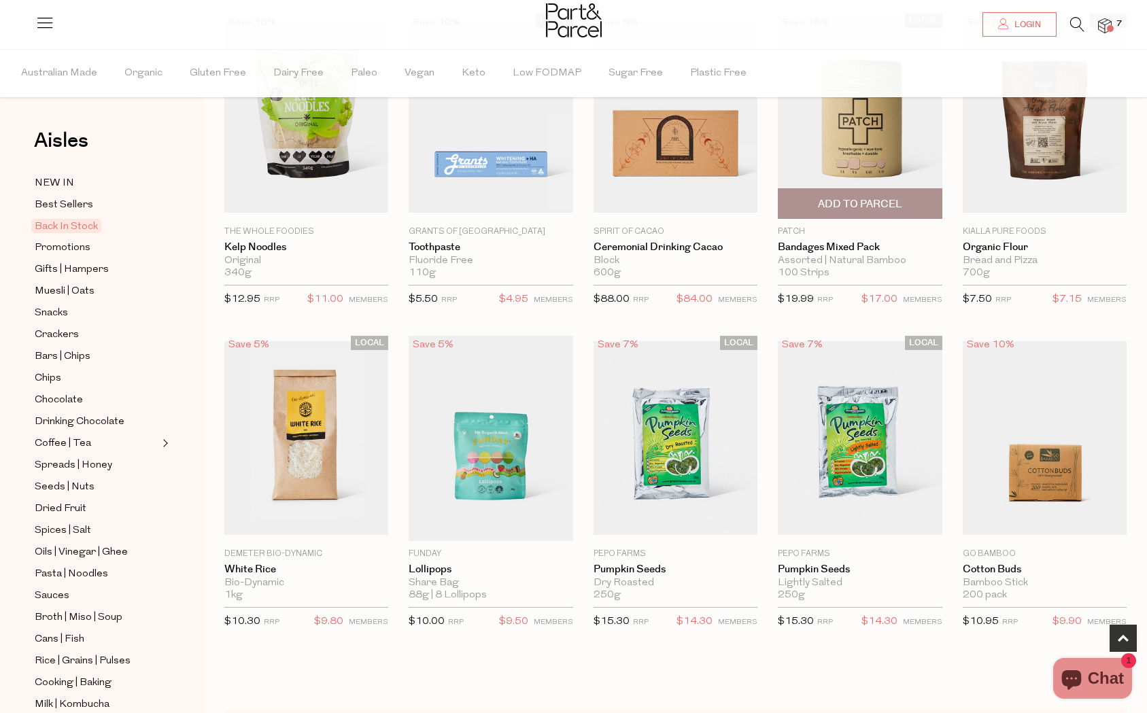
scroll to position [455, 0]
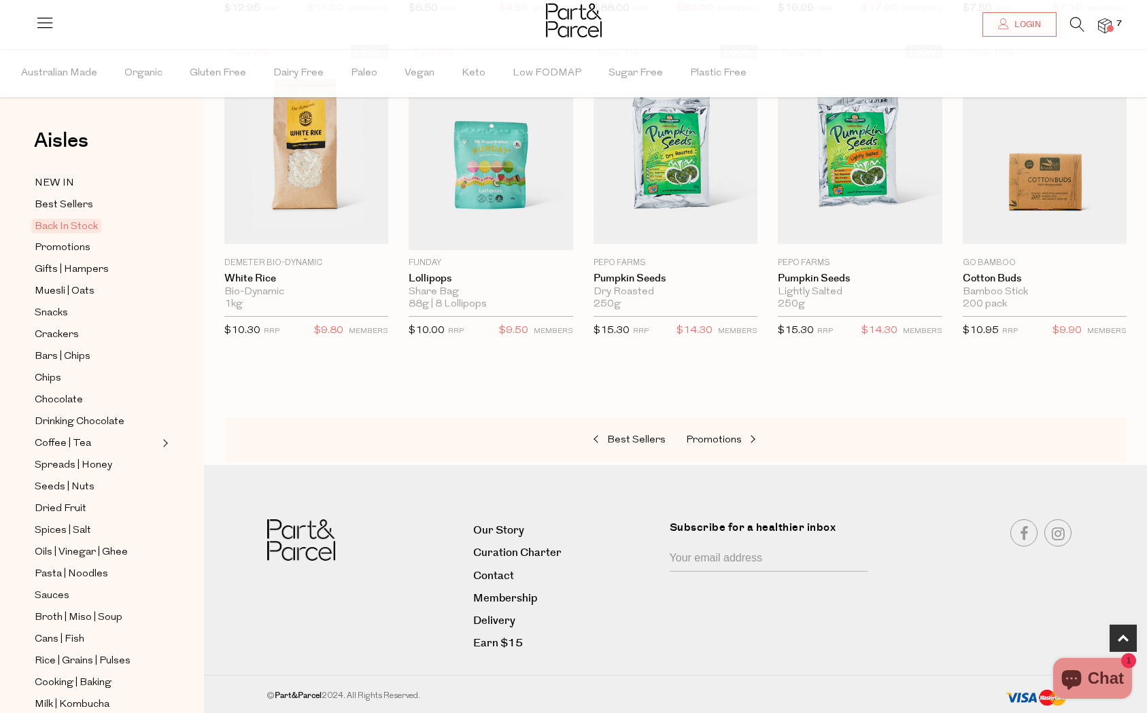
click at [1102, 32] on img at bounding box center [1105, 26] width 14 height 16
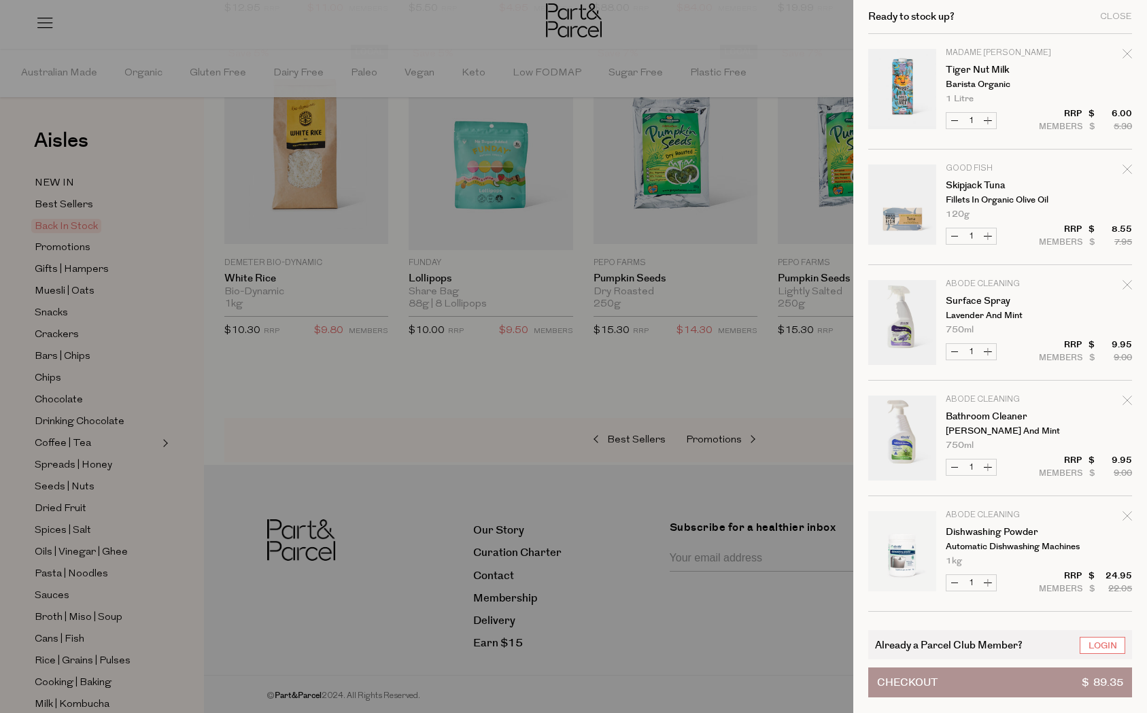
click at [1011, 681] on button "Checkout $ 89.35" at bounding box center [1000, 683] width 264 height 30
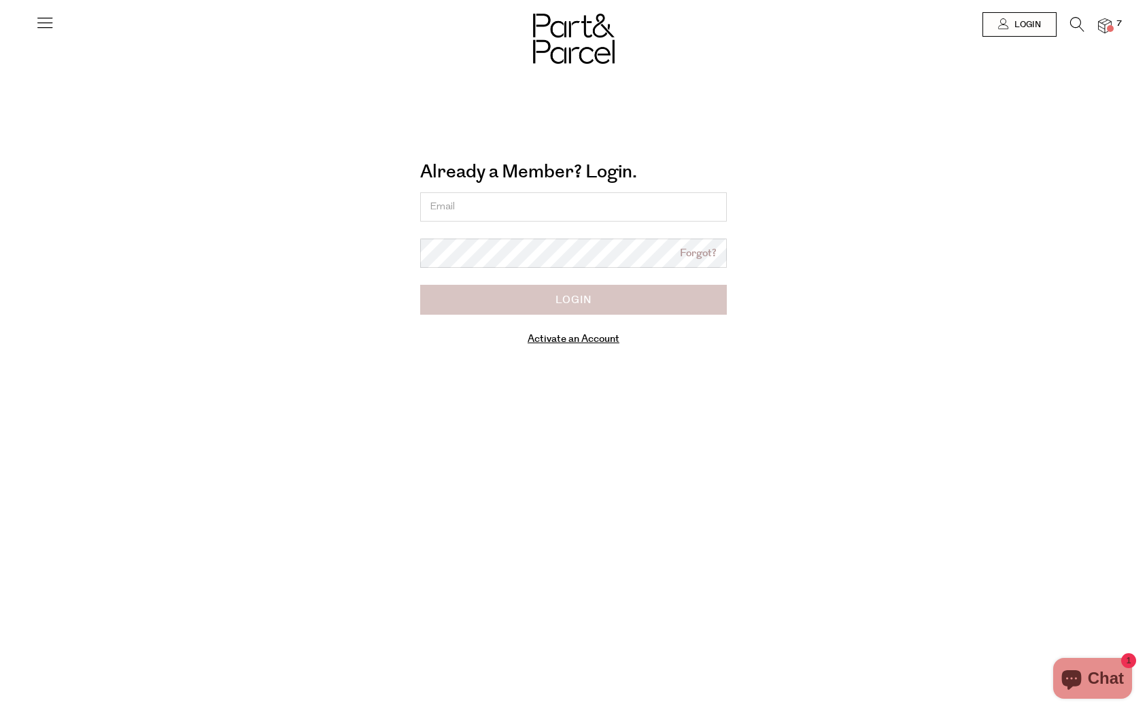
type input "[EMAIL_ADDRESS][PERSON_NAME][DOMAIN_NAME]"
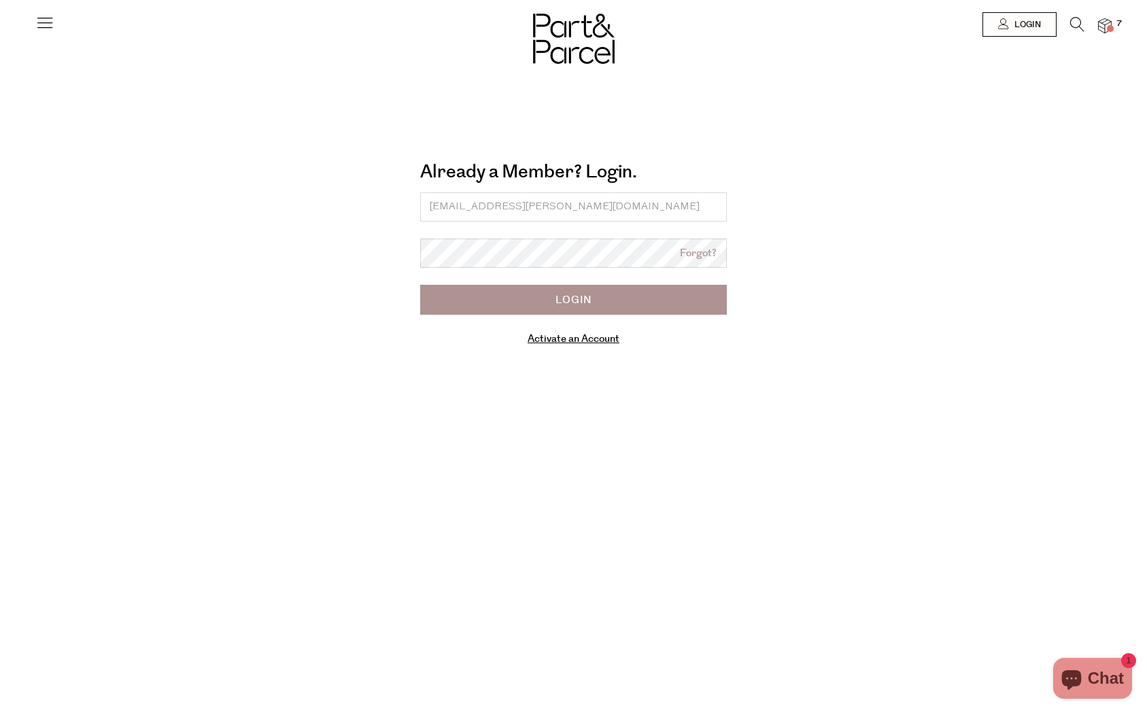
click at [563, 297] on input "Login" at bounding box center [573, 300] width 307 height 30
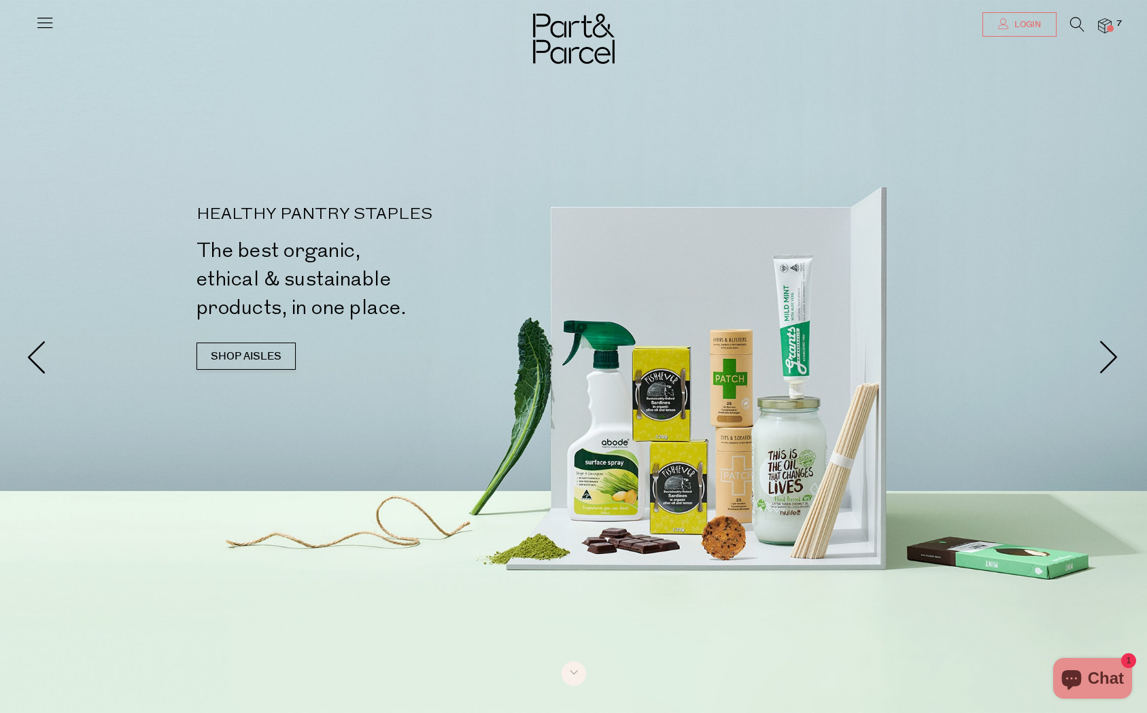
click at [1039, 22] on span "Login" at bounding box center [1026, 25] width 30 height 12
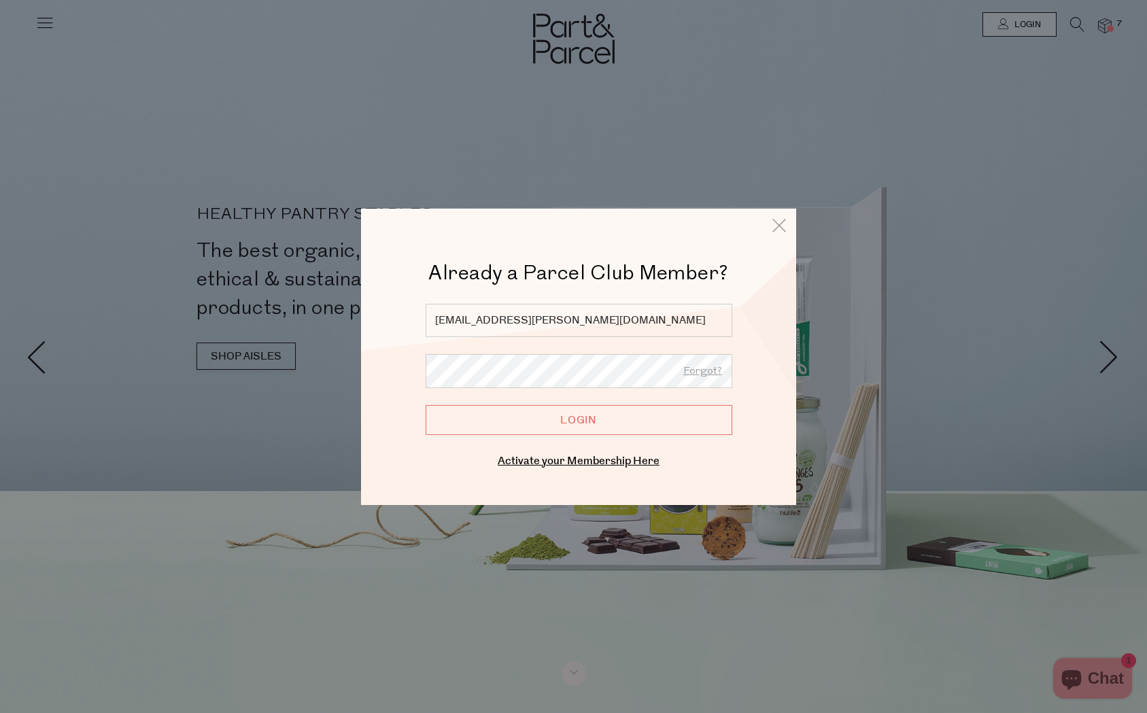
click at [558, 335] on input "[EMAIL_ADDRESS][PERSON_NAME][DOMAIN_NAME]" at bounding box center [579, 319] width 307 height 33
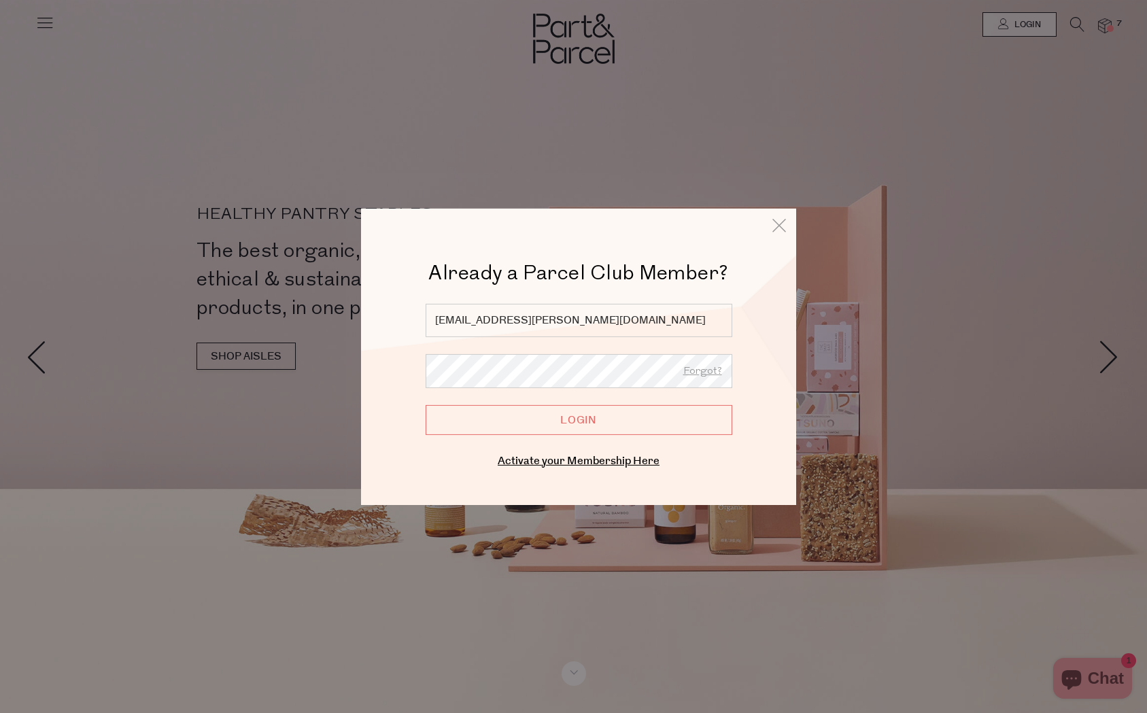
drag, startPoint x: 575, startPoint y: 324, endPoint x: 535, endPoint y: 314, distance: 40.6
click at [535, 314] on input "[EMAIL_ADDRESS][PERSON_NAME][DOMAIN_NAME]" at bounding box center [579, 319] width 307 height 33
type input "pip@havendesigned.com.au"
click at [572, 422] on input "Login" at bounding box center [579, 420] width 307 height 30
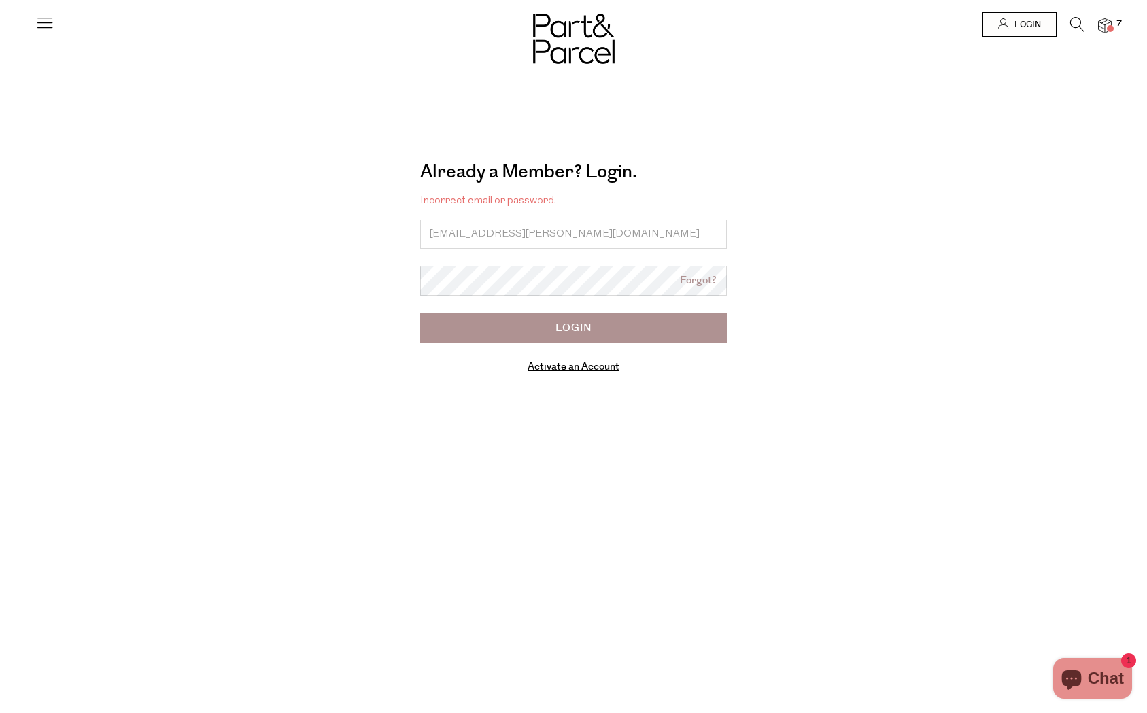
drag, startPoint x: 554, startPoint y: 232, endPoint x: 412, endPoint y: 231, distance: 142.1
click at [412, 231] on div "Already a Member? Login. Forgot? Incorrect email or password. [EMAIL_ADDRESS][P…" at bounding box center [574, 271] width 755 height 243
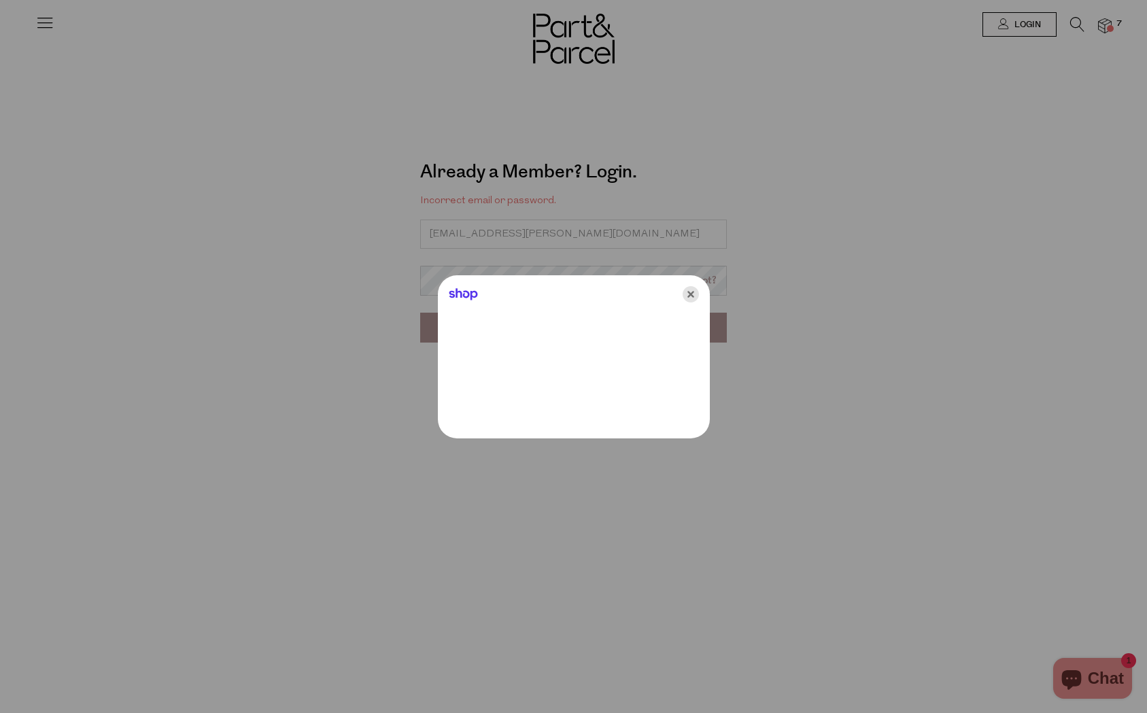
click at [697, 298] on icon "Close" at bounding box center [691, 294] width 16 height 16
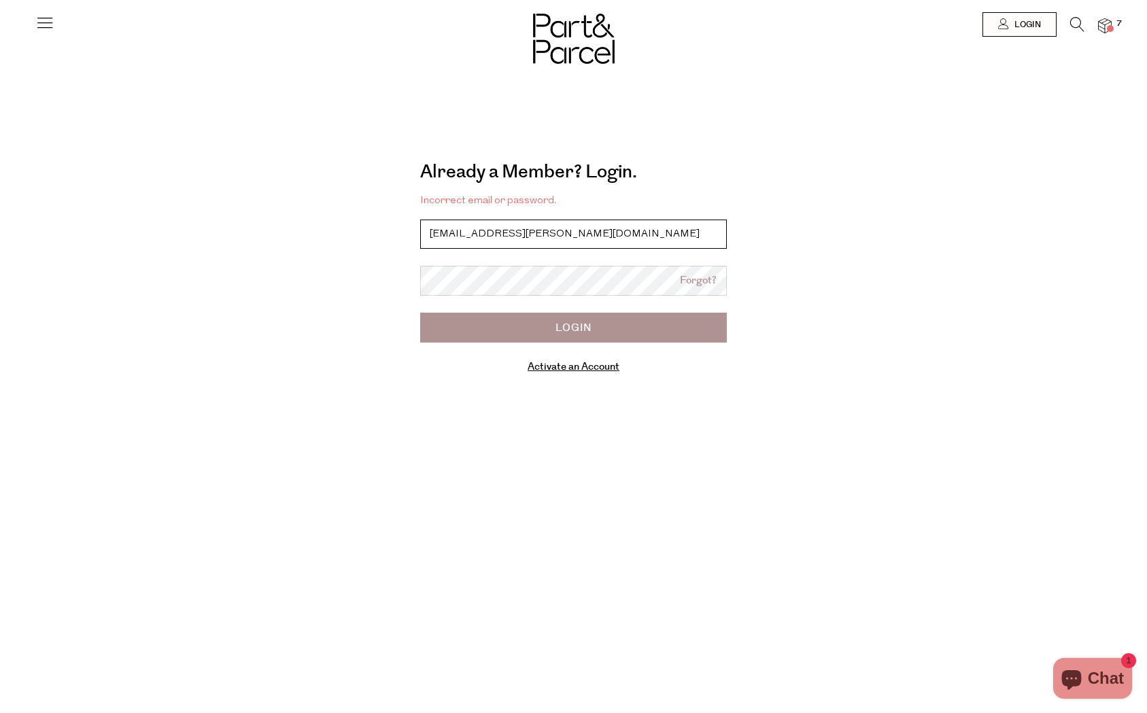
drag, startPoint x: 560, startPoint y: 235, endPoint x: 439, endPoint y: 235, distance: 121.0
click at [439, 235] on input "[EMAIL_ADDRESS][PERSON_NAME][DOMAIN_NAME]" at bounding box center [573, 234] width 307 height 29
type input "[EMAIL_ADDRESS][DOMAIN_NAME]"
click at [561, 324] on input "Login" at bounding box center [573, 328] width 307 height 30
type input "[EMAIL_ADDRESS][PERSON_NAME][DOMAIN_NAME]"
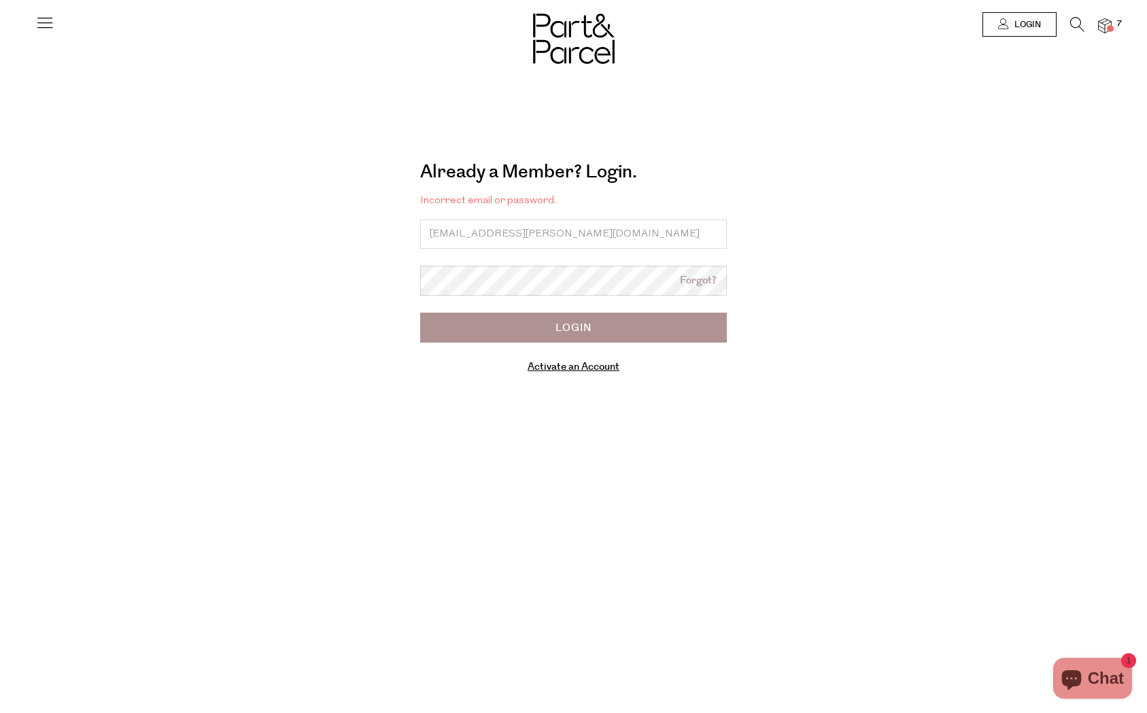
click at [694, 278] on link "Forgot?" at bounding box center [698, 281] width 37 height 16
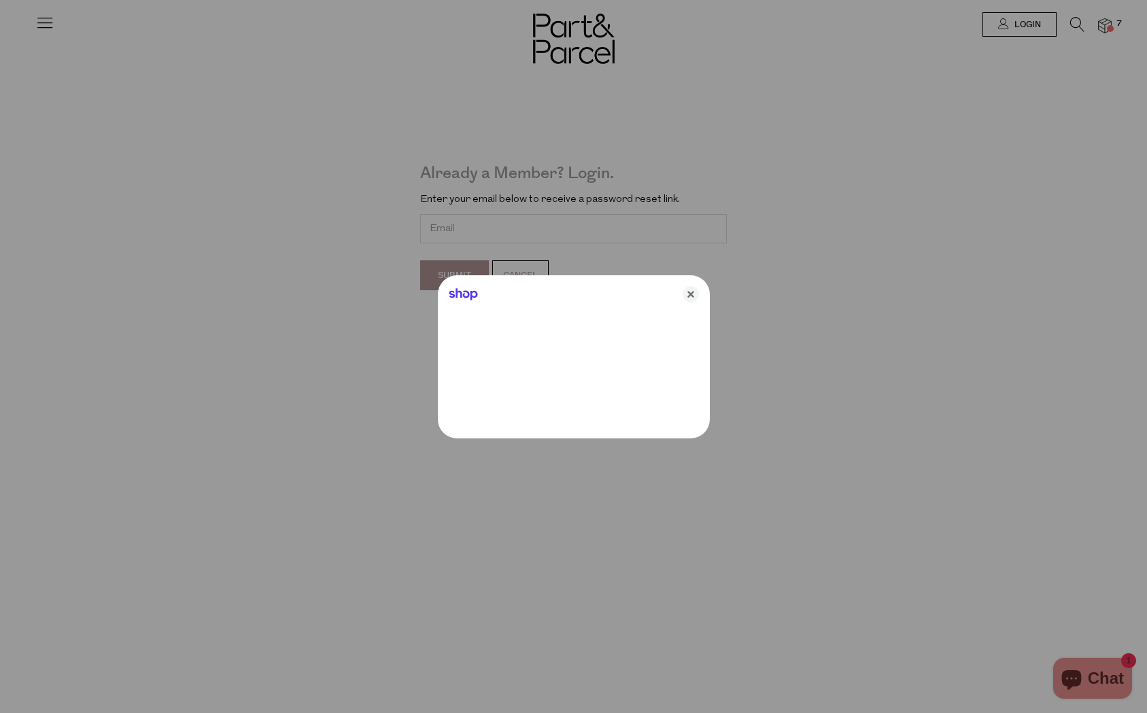
click at [694, 285] on div "Shop" at bounding box center [574, 291] width 272 height 33
click at [692, 292] on icon "Close" at bounding box center [691, 294] width 16 height 16
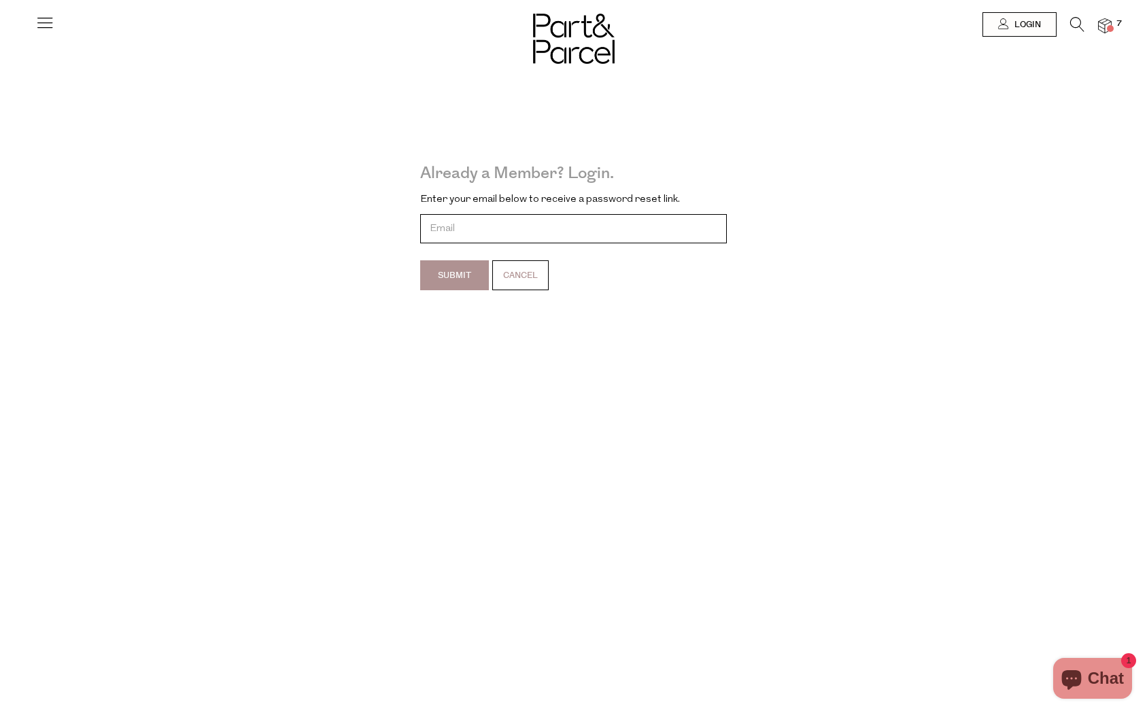
click at [483, 225] on input "email" at bounding box center [573, 228] width 307 height 29
type input "pip@havendesigned.com.au"
click at [445, 283] on input "Submit" at bounding box center [454, 275] width 69 height 30
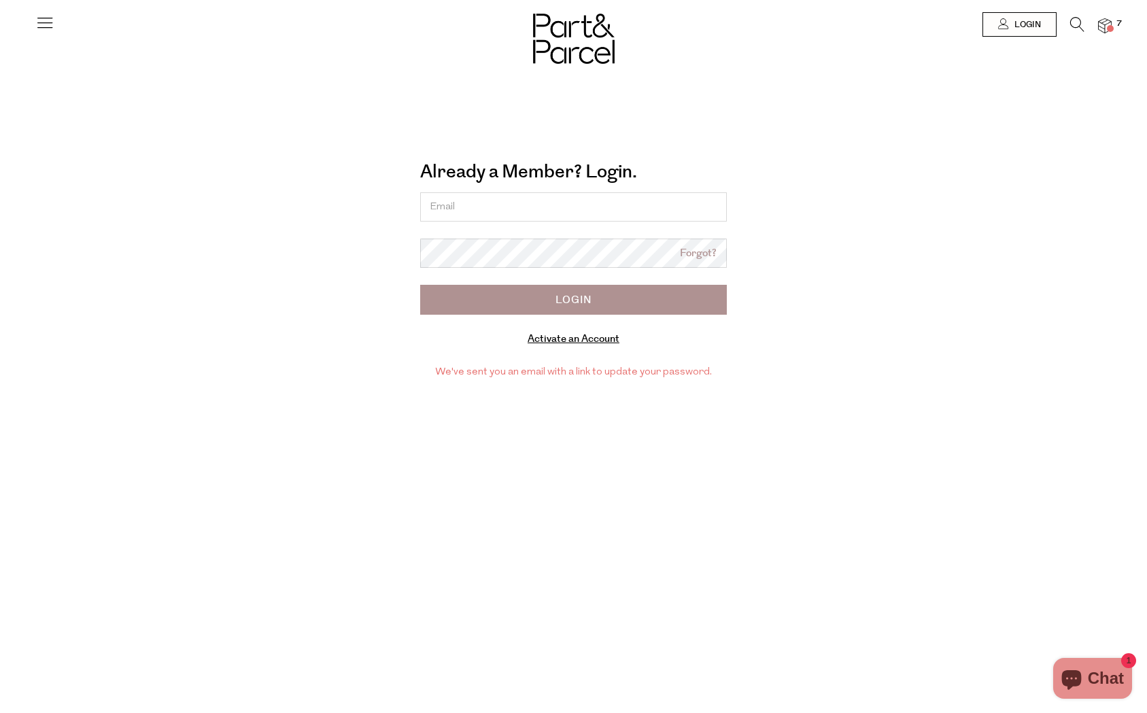
type input "[EMAIL_ADDRESS][PERSON_NAME][DOMAIN_NAME]"
click at [702, 251] on link "Forgot?" at bounding box center [698, 253] width 37 height 16
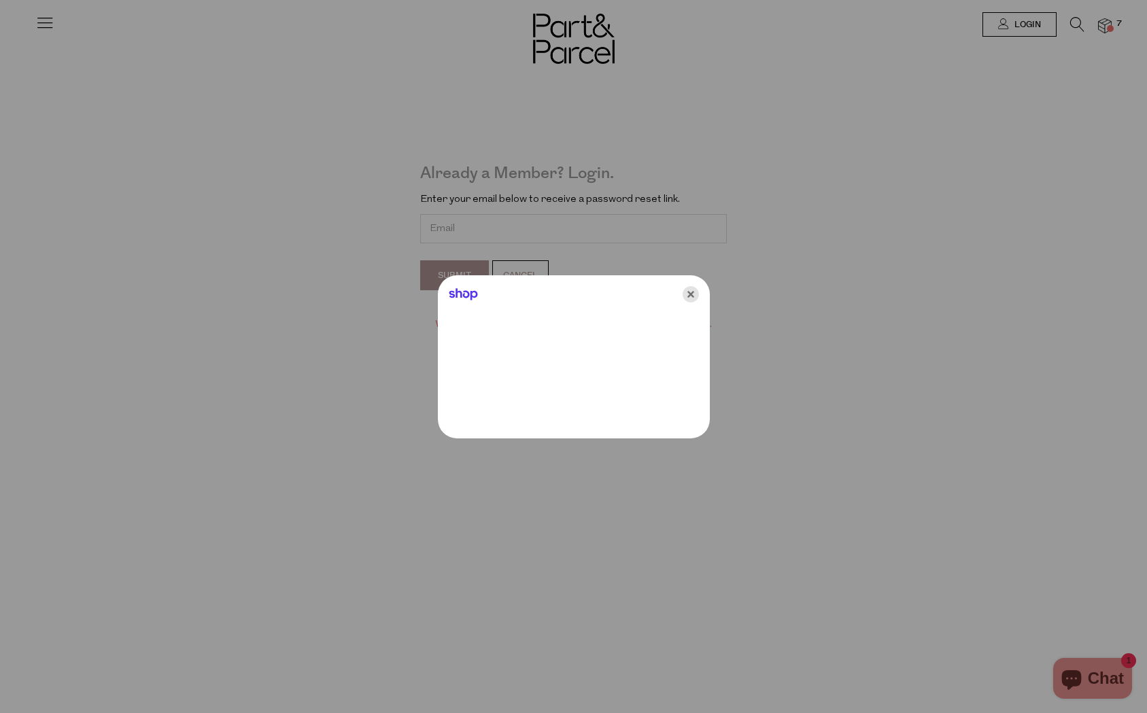
click at [689, 294] on icon "Close" at bounding box center [691, 294] width 16 height 16
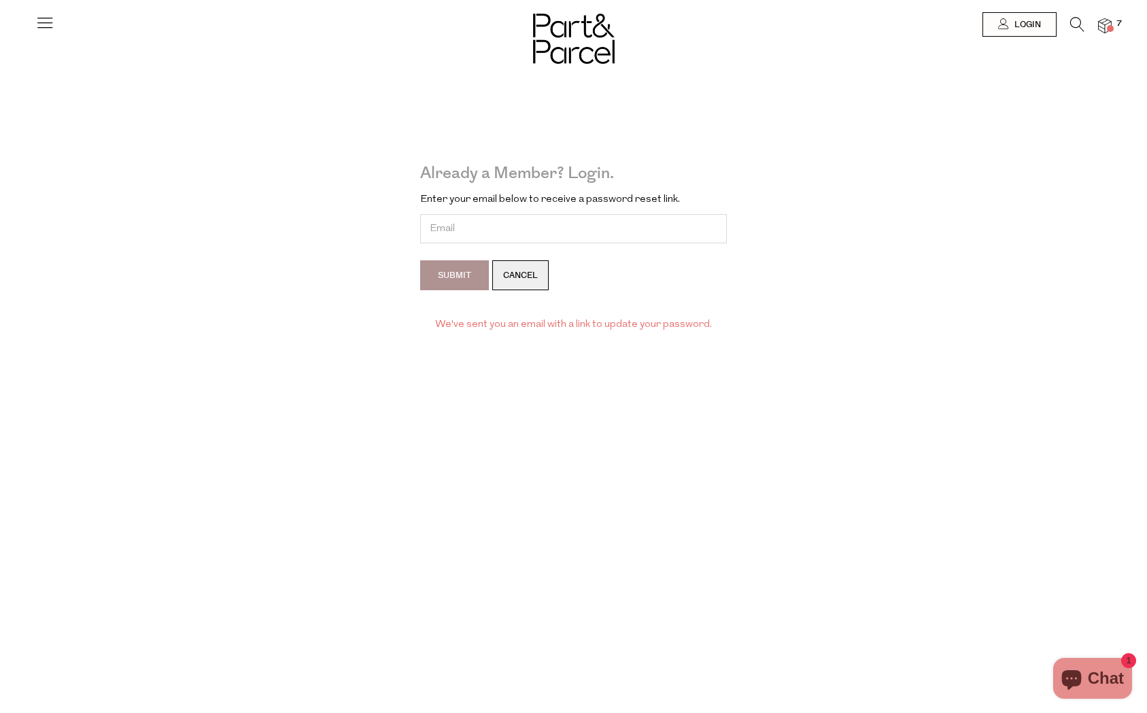
click at [522, 275] on link "Cancel" at bounding box center [520, 275] width 56 height 30
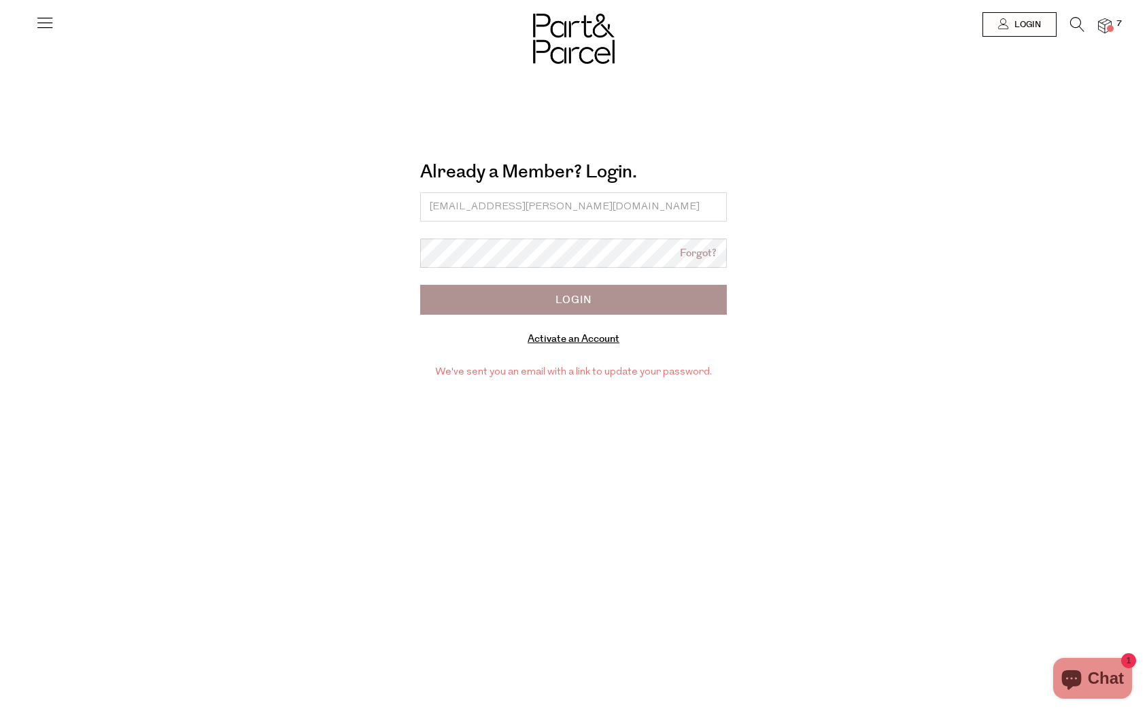
click at [551, 309] on input "Login" at bounding box center [573, 300] width 307 height 30
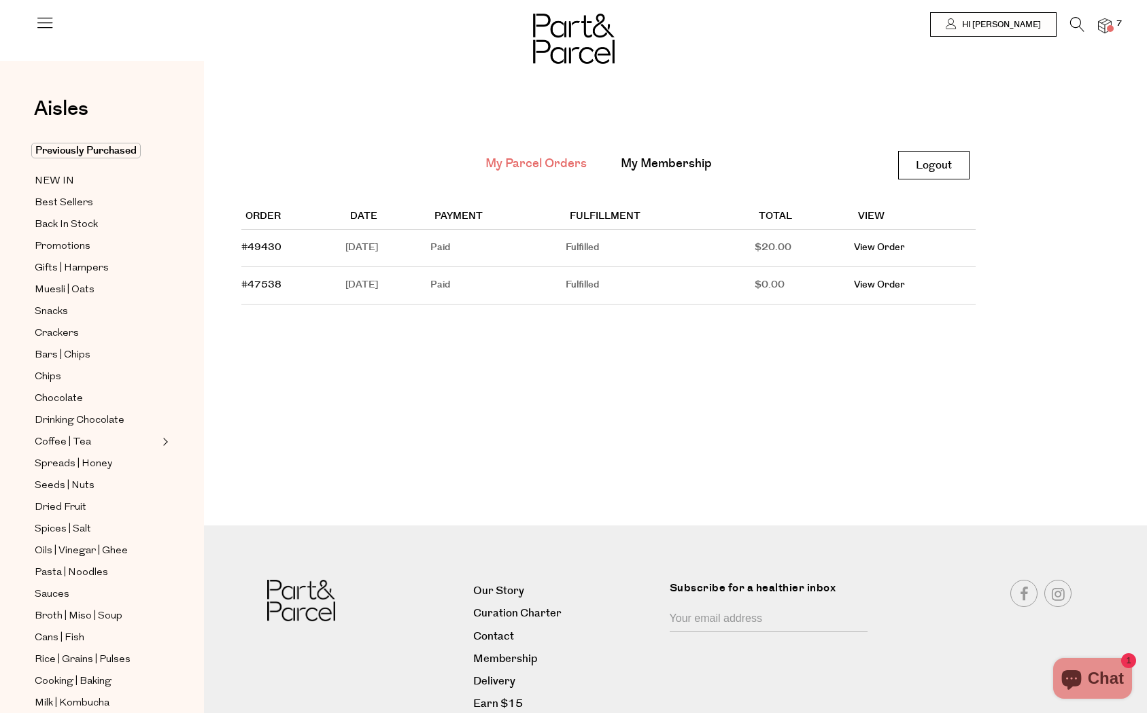
click at [1113, 27] on span "7" at bounding box center [1119, 24] width 12 height 12
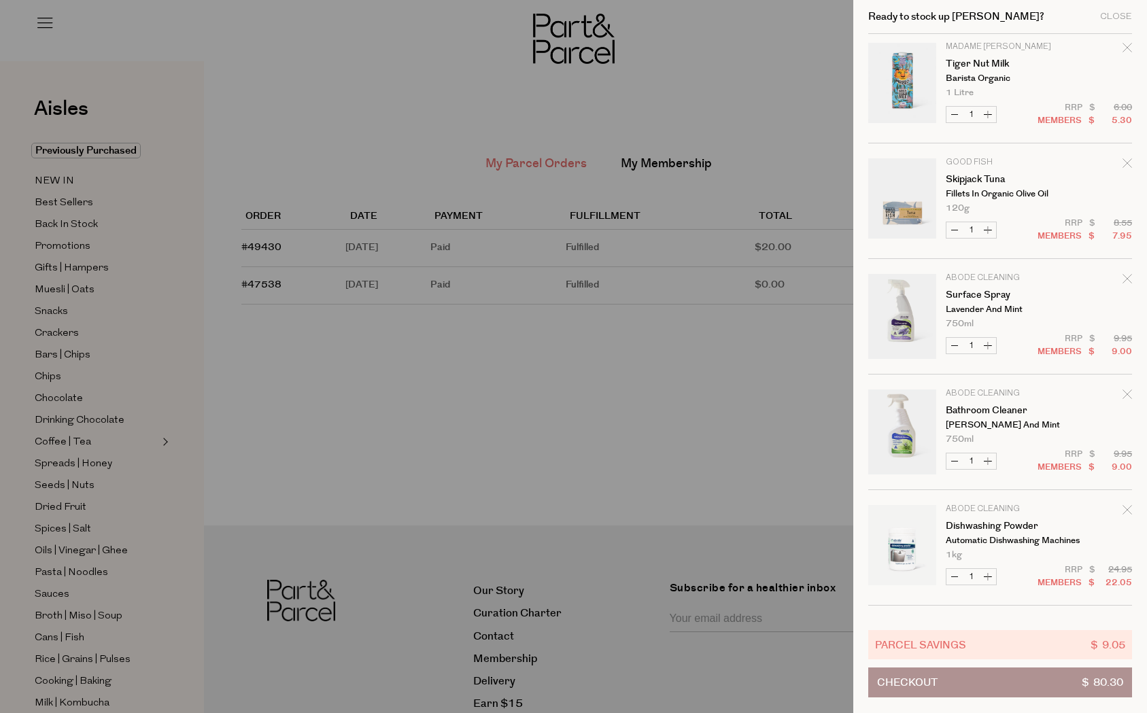
scroll to position [53, 0]
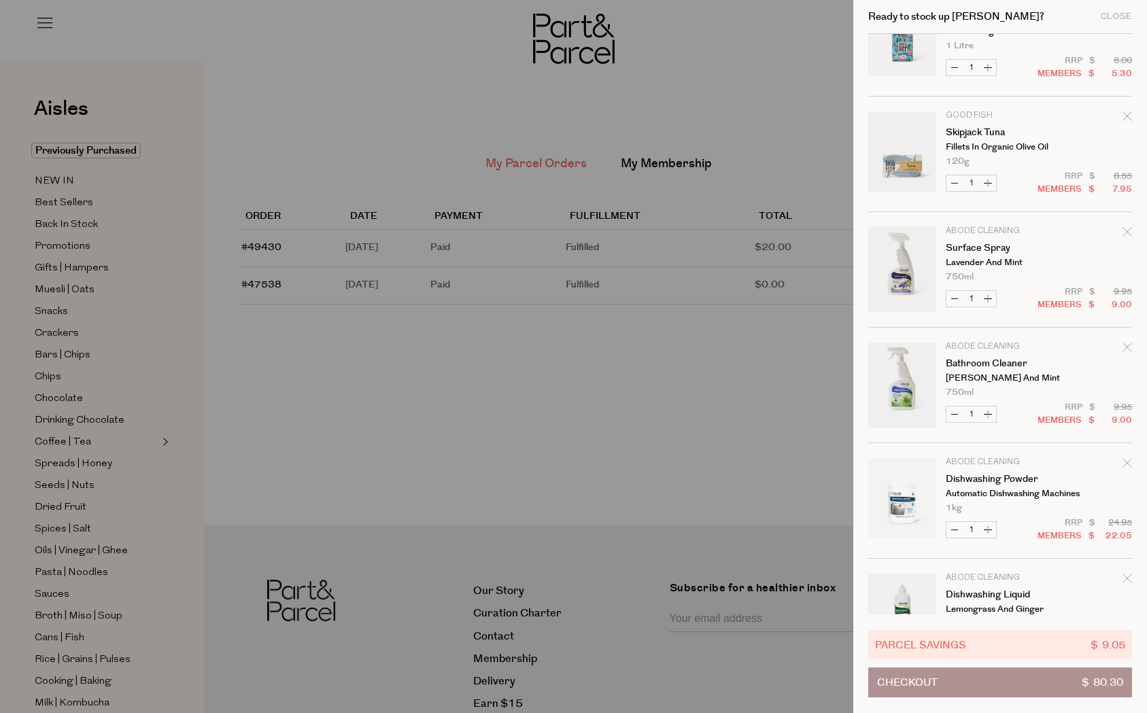
click at [1128, 121] on div "Remove Skipjack Tuna" at bounding box center [1128, 118] width 10 height 18
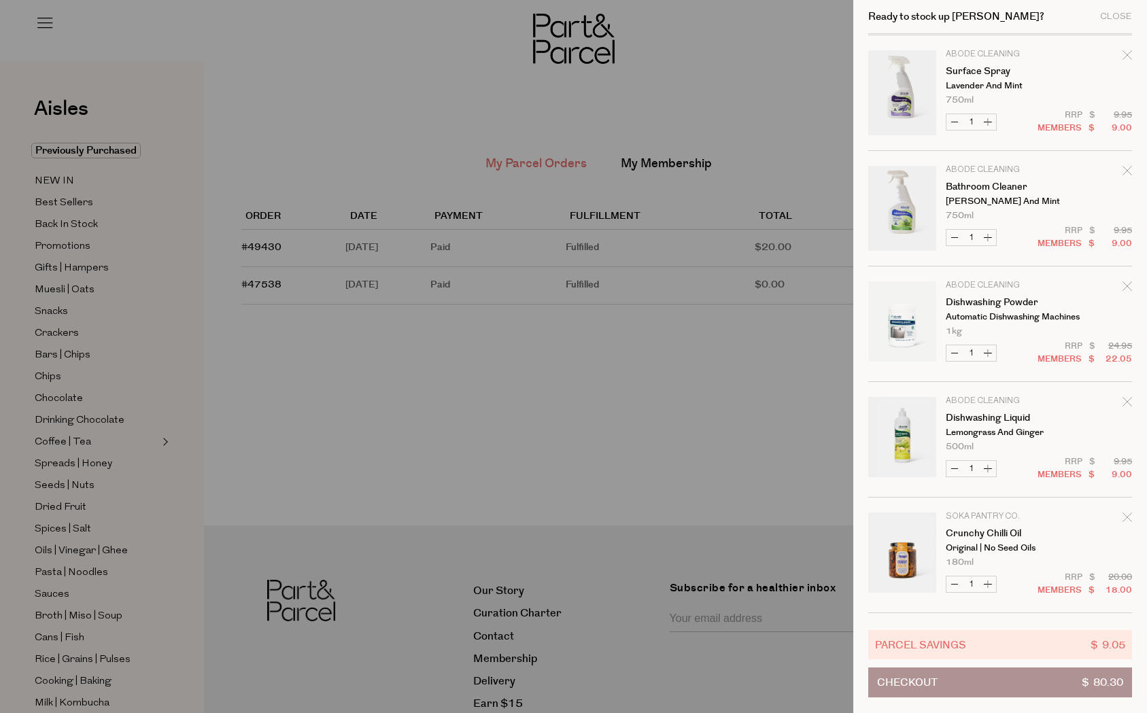
scroll to position [263, 0]
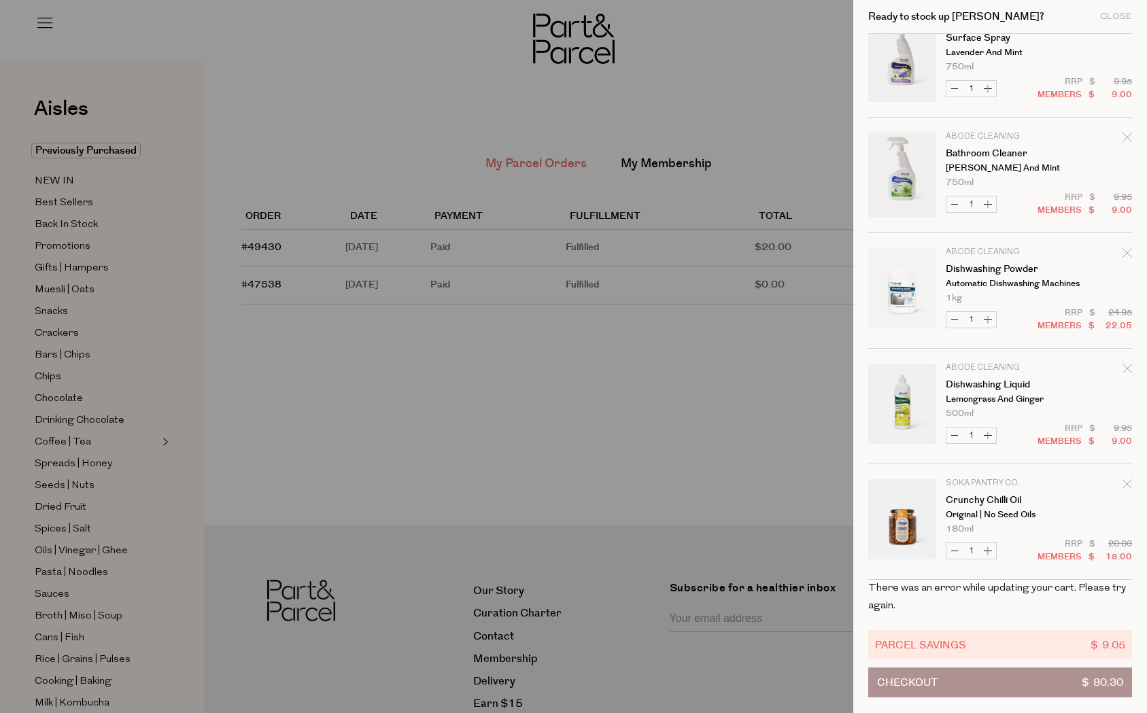
click at [1008, 679] on button "Checkout $ 80.30" at bounding box center [1000, 683] width 264 height 30
